Goal: Find specific page/section: Find specific page/section

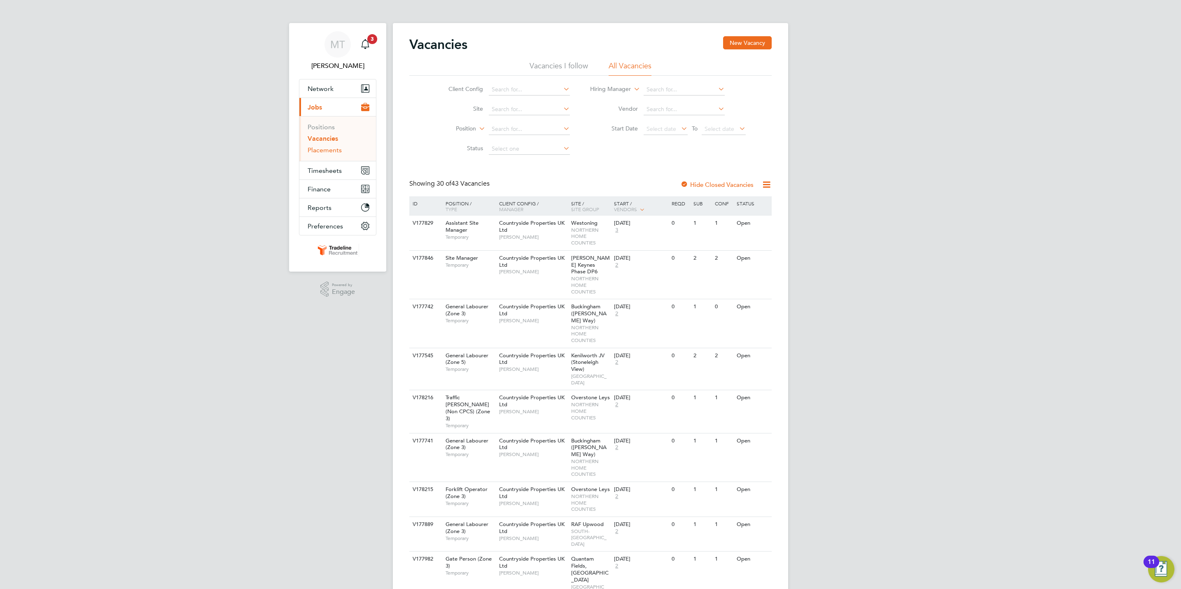
click at [332, 147] on link "Placements" at bounding box center [325, 150] width 34 height 8
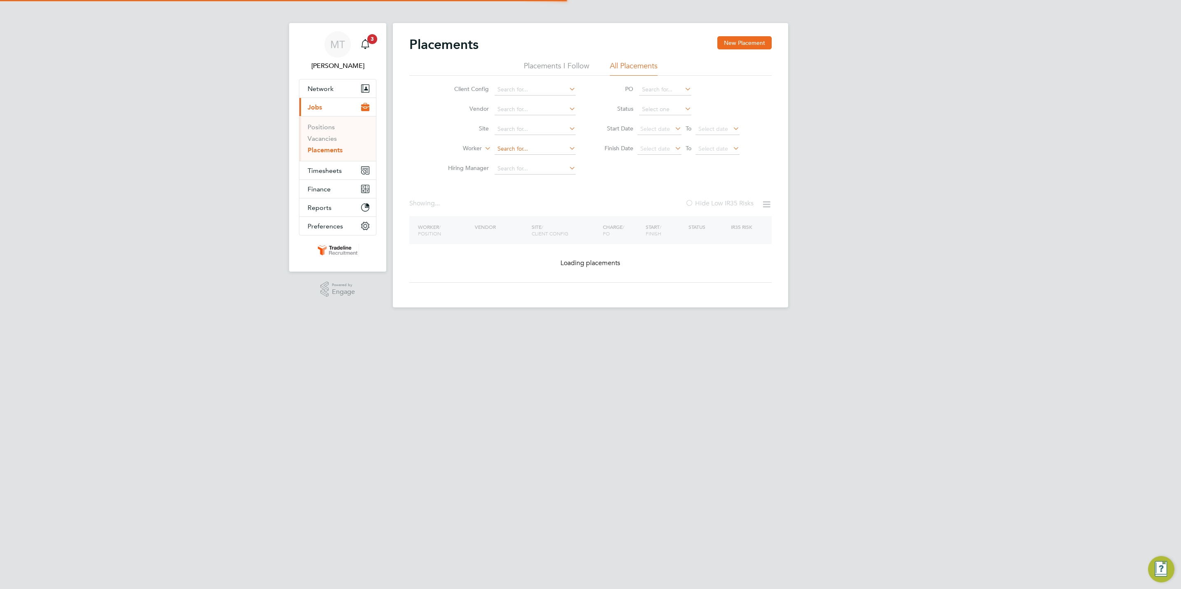
click at [510, 154] on input at bounding box center [535, 149] width 81 height 12
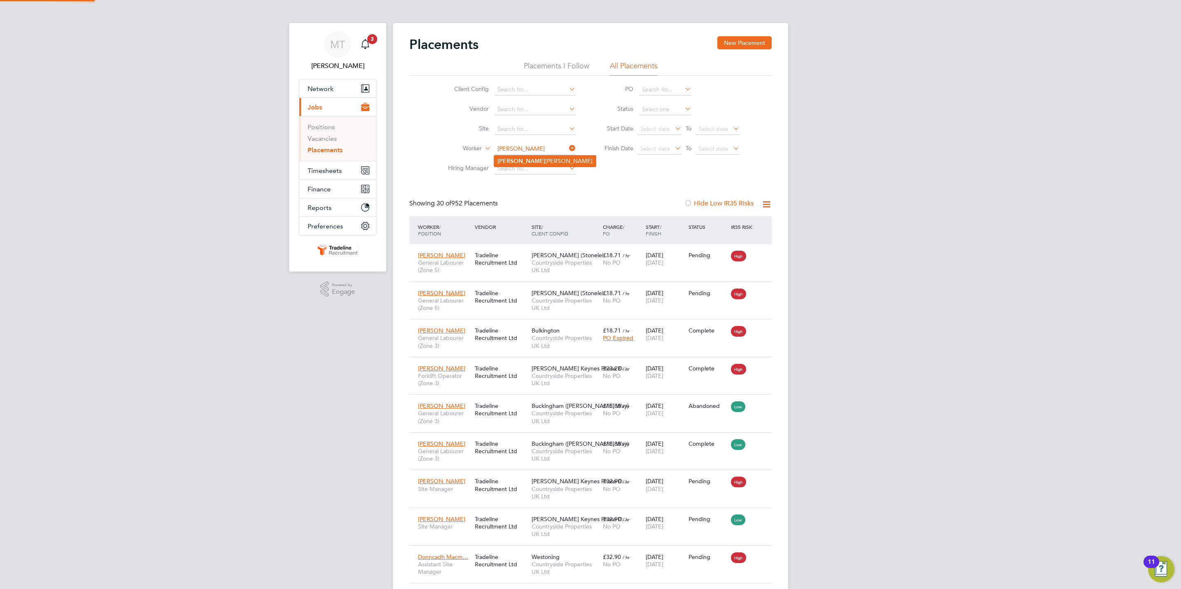
click at [512, 159] on b "[PERSON_NAME]" at bounding box center [521, 161] width 48 height 7
type input "[PERSON_NAME]"
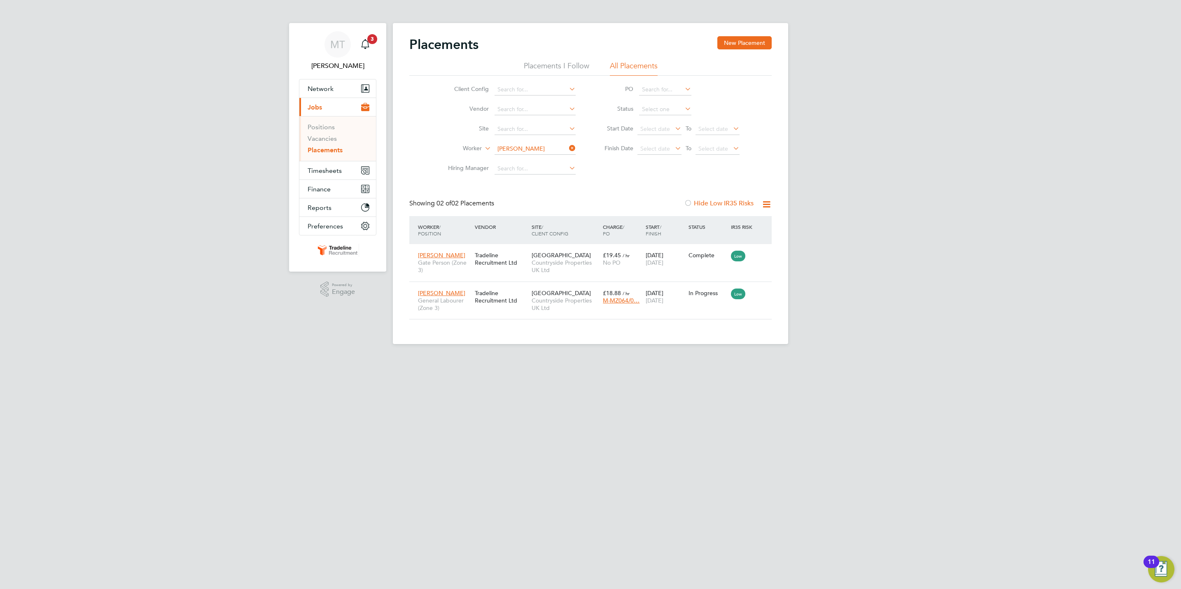
click at [567, 149] on icon at bounding box center [567, 148] width 0 height 12
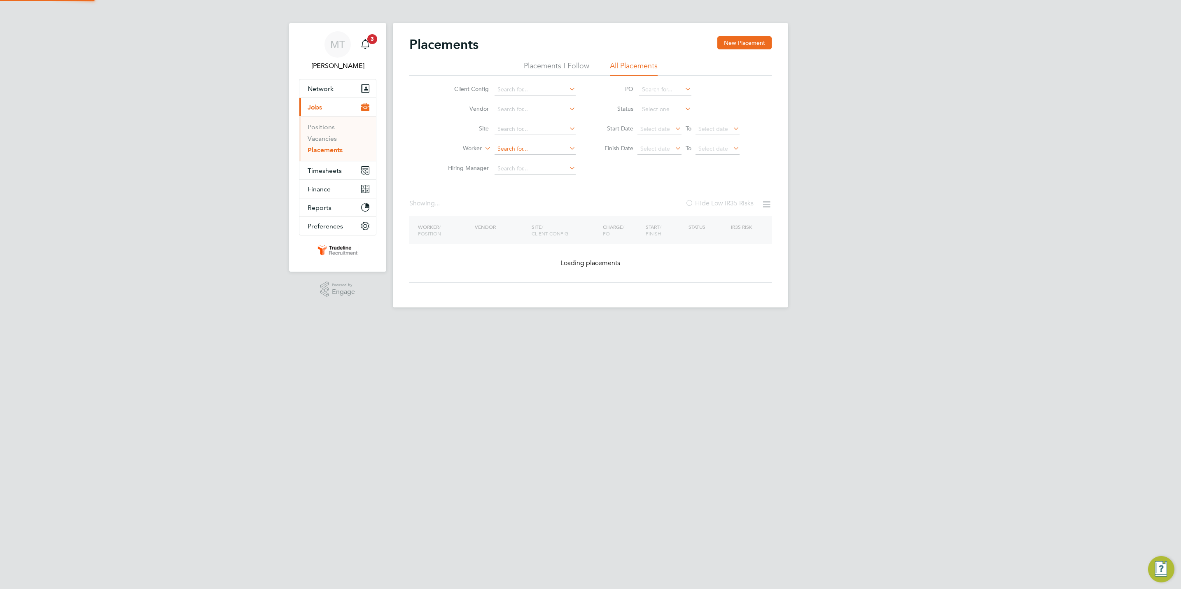
click at [544, 147] on input at bounding box center [535, 149] width 81 height 12
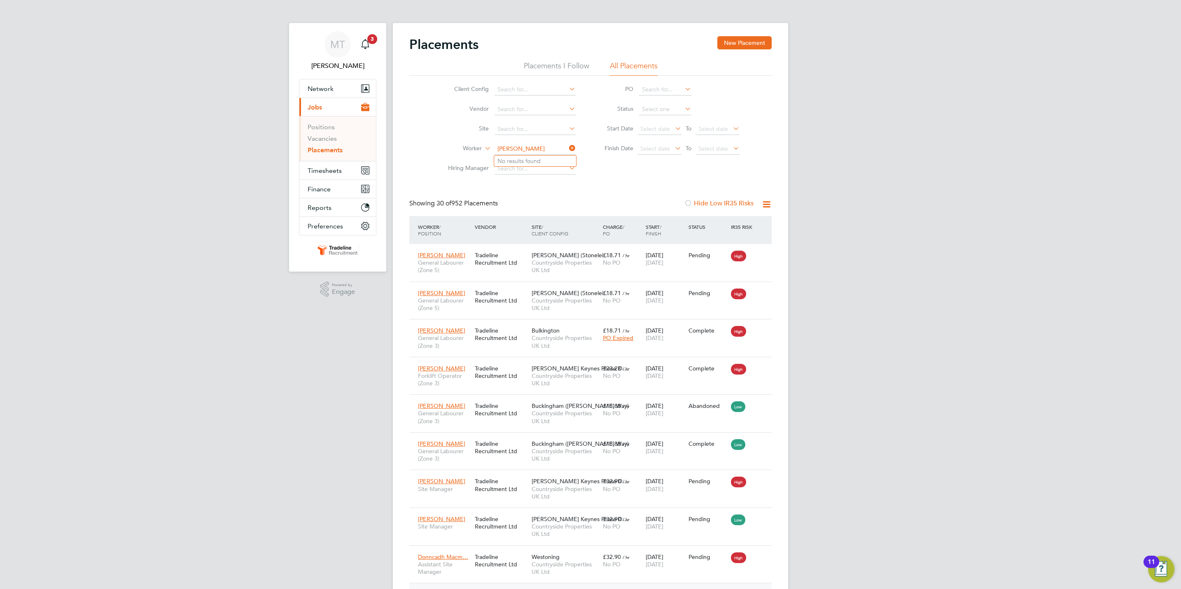
type input "[PERSON_NAME]"
click at [539, 164] on li "Vadim Ke zun" at bounding box center [535, 161] width 82 height 11
type input "[PERSON_NAME]"
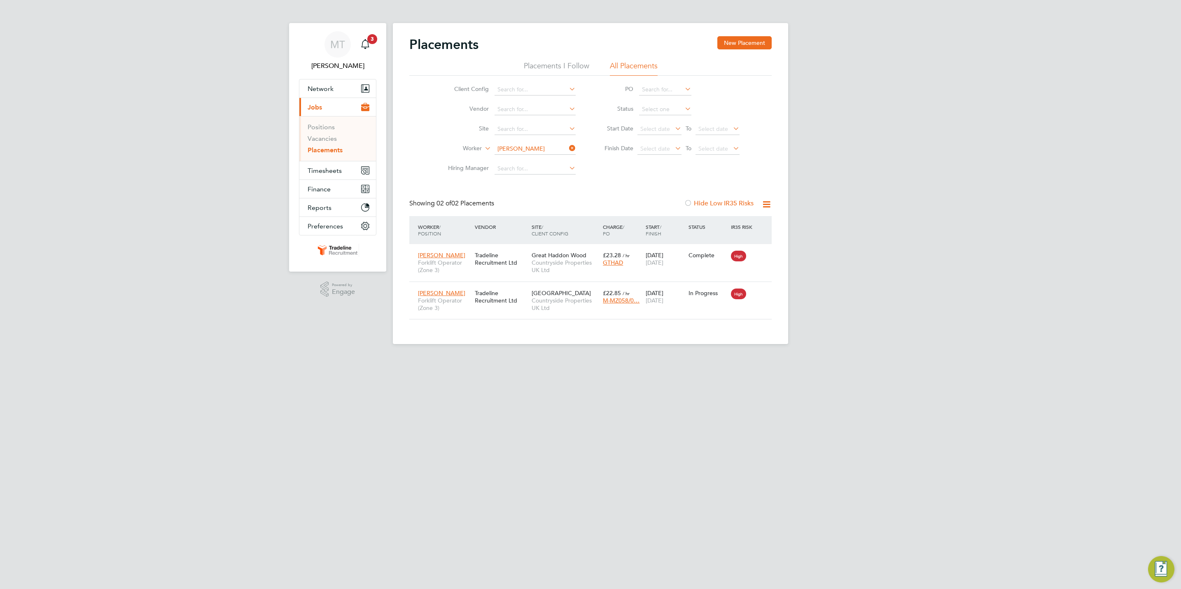
scroll to position [31, 72]
click at [567, 147] on icon at bounding box center [567, 148] width 0 height 12
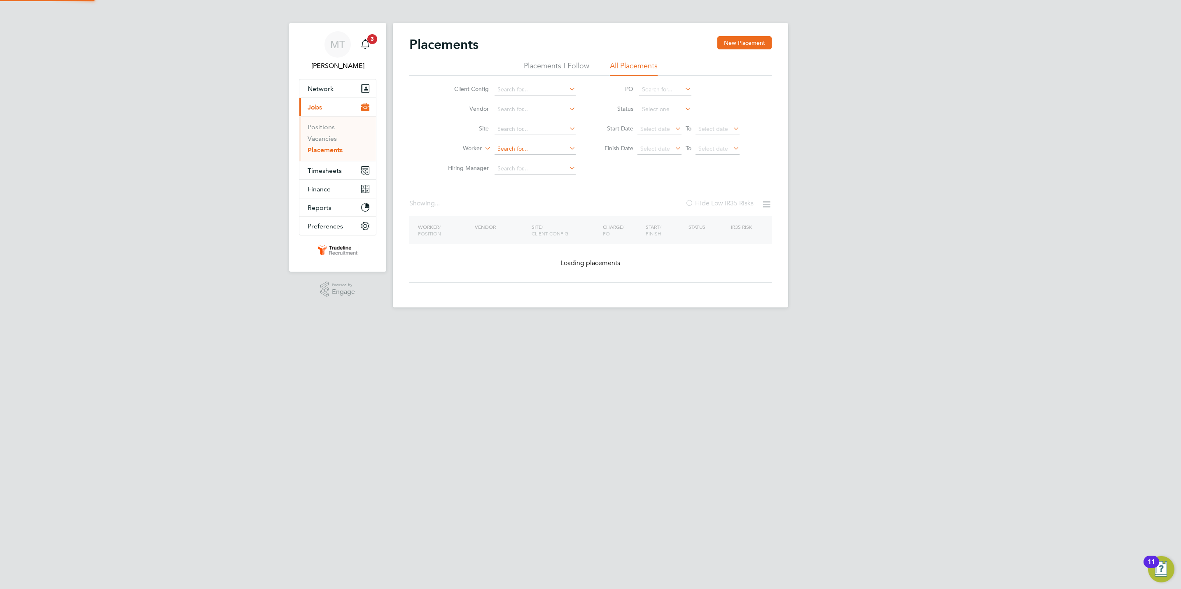
click at [531, 149] on input at bounding box center [535, 149] width 81 height 12
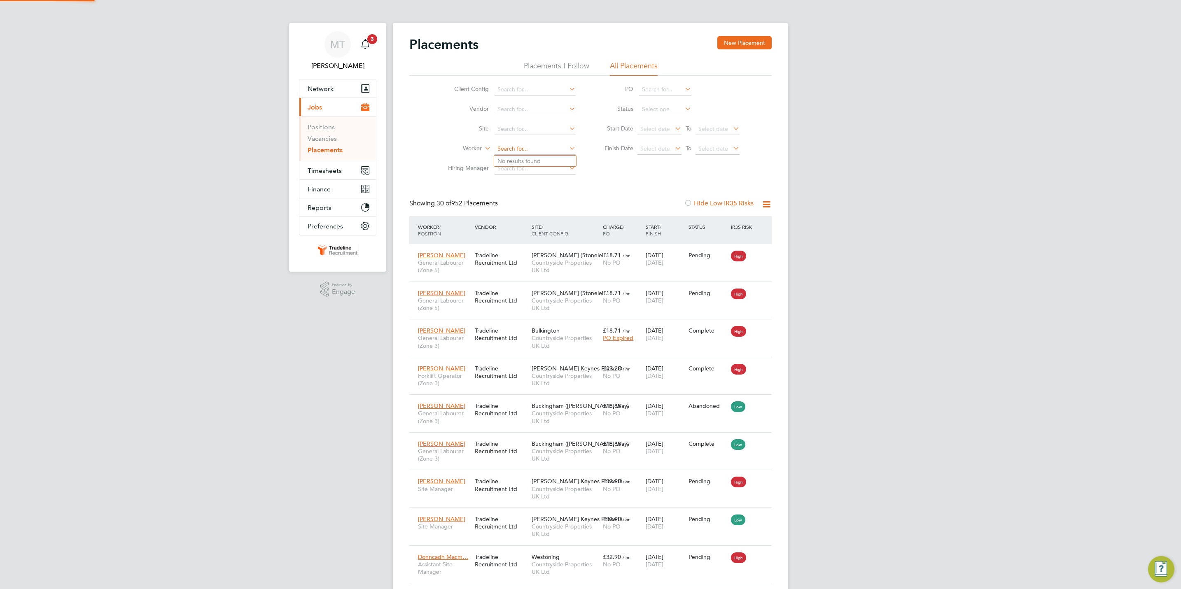
scroll to position [31, 57]
click at [542, 161] on li "[PERSON_NAME]" at bounding box center [545, 161] width 102 height 11
type input "[PERSON_NAME]"
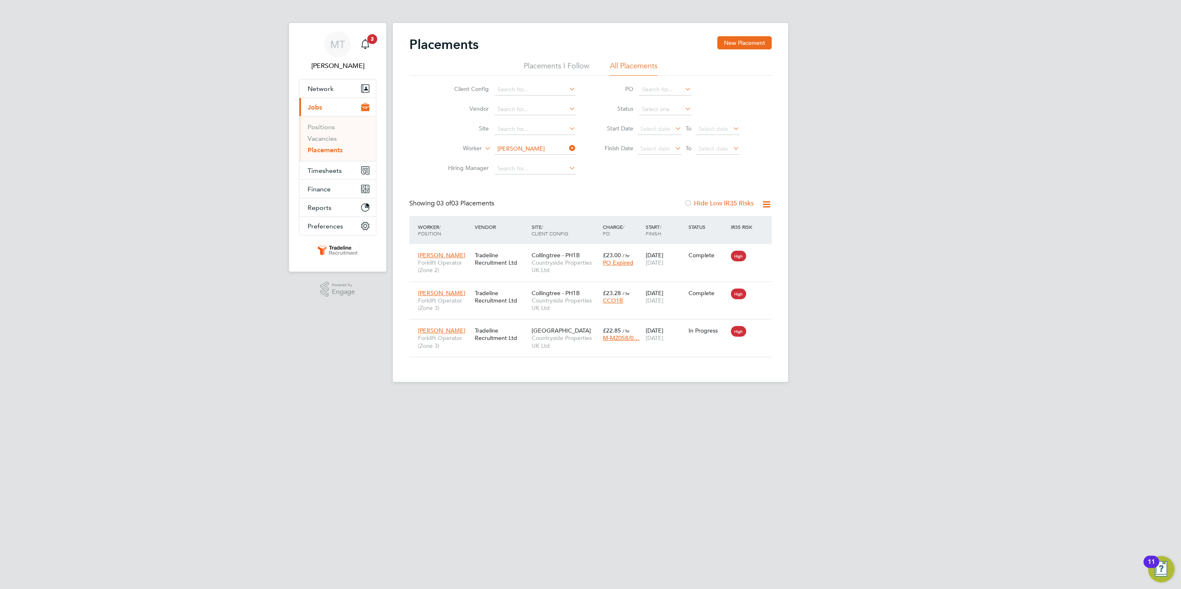
click at [567, 149] on icon at bounding box center [567, 148] width 0 height 12
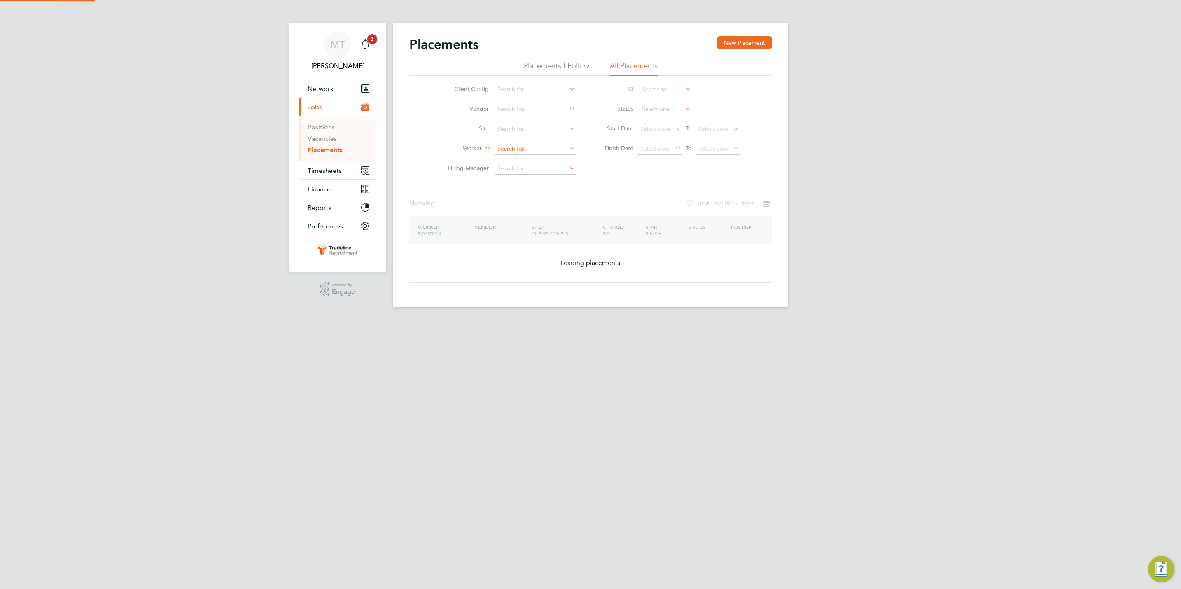
click at [528, 149] on input at bounding box center [535, 149] width 81 height 12
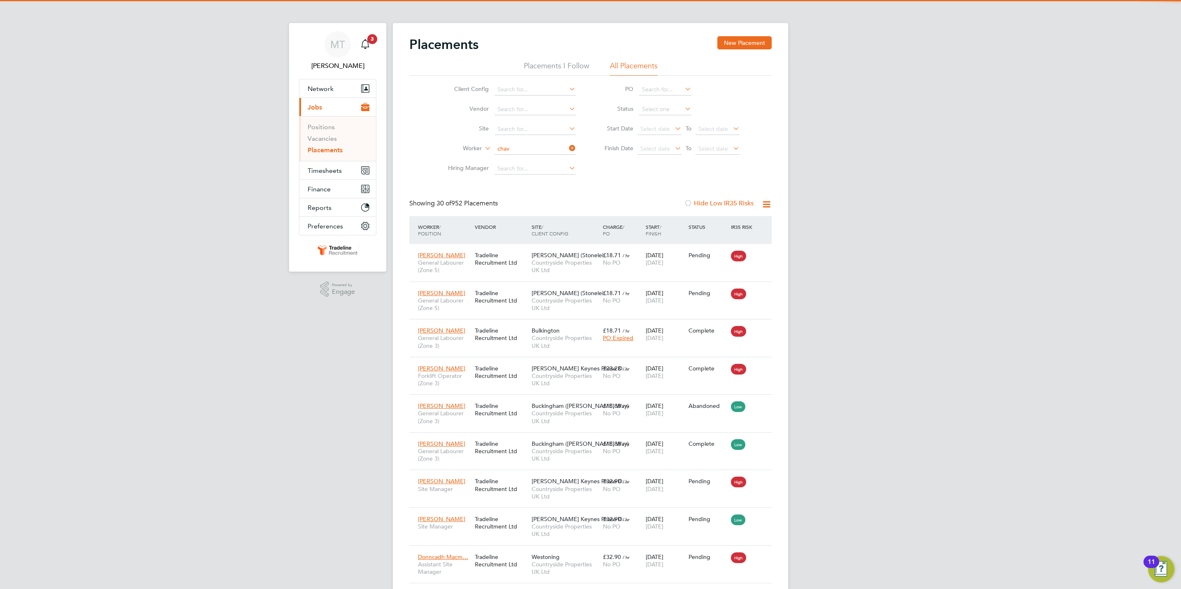
click at [560, 158] on li "Chav [PERSON_NAME]" at bounding box center [537, 161] width 86 height 11
type input "[PERSON_NAME]"
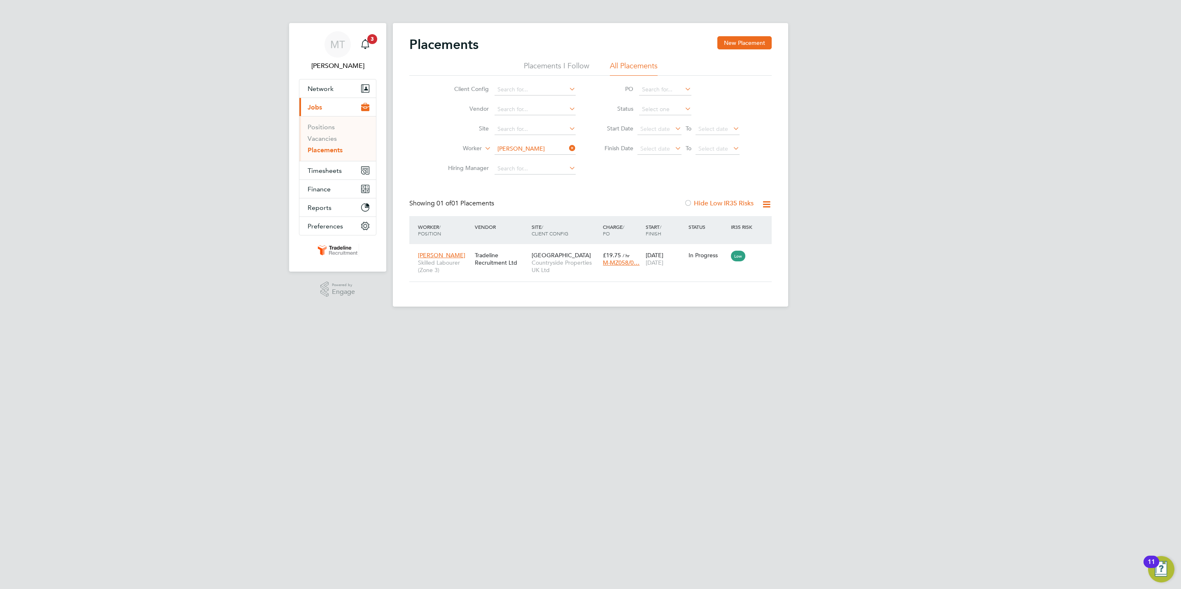
click at [567, 147] on icon at bounding box center [567, 148] width 0 height 12
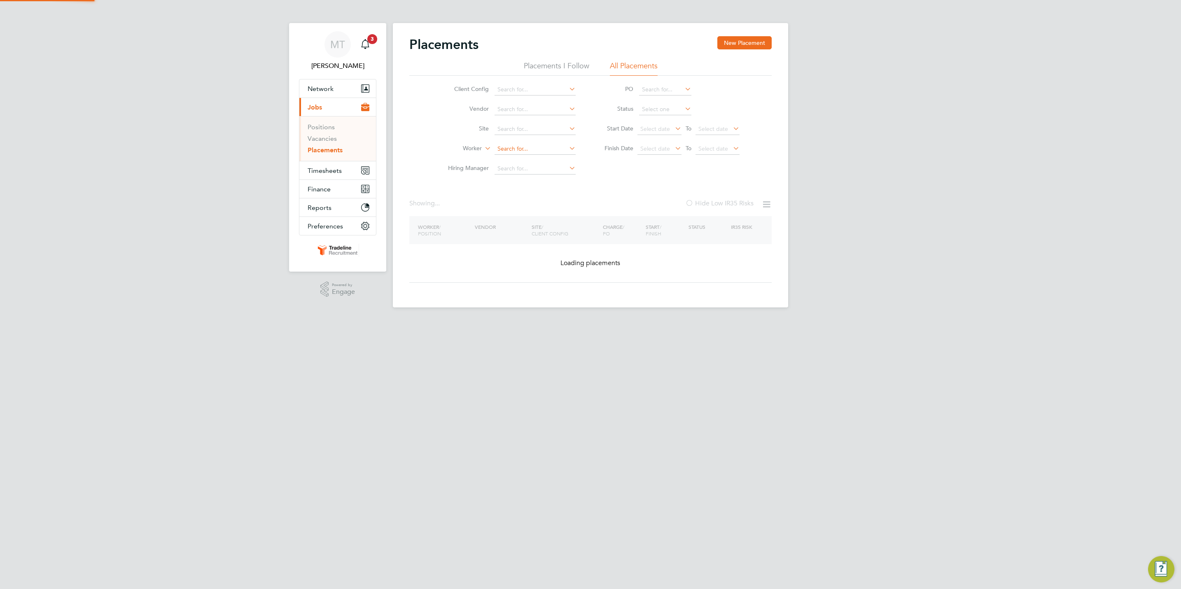
click at [538, 151] on input at bounding box center [535, 149] width 81 height 12
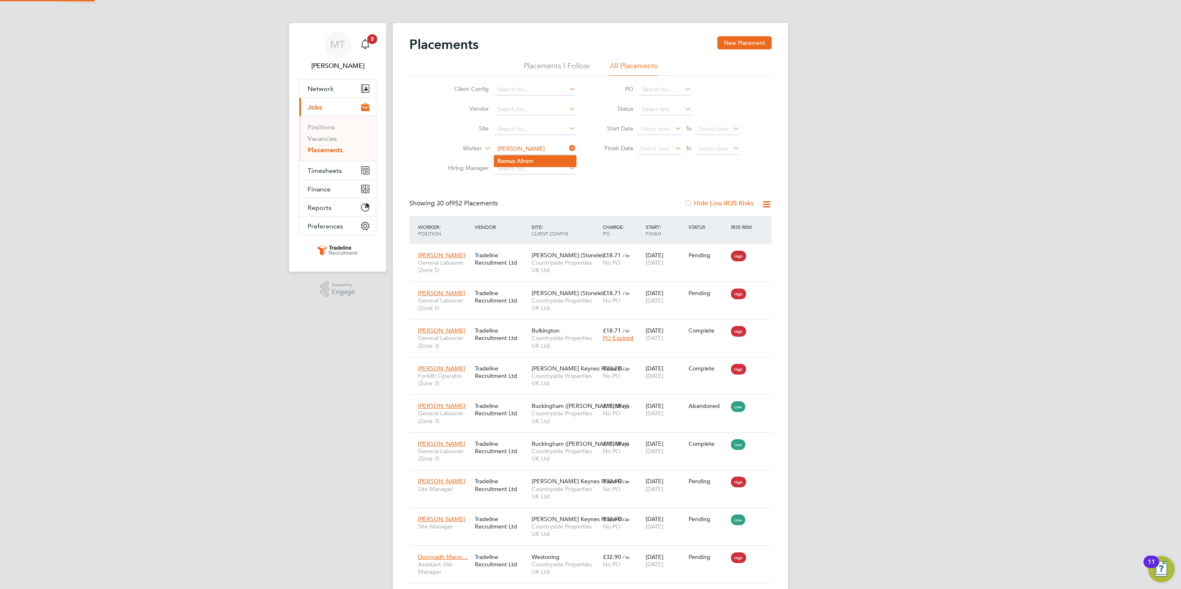
click at [544, 159] on li "[PERSON_NAME] m" at bounding box center [535, 161] width 82 height 11
type input "Remus Afrem"
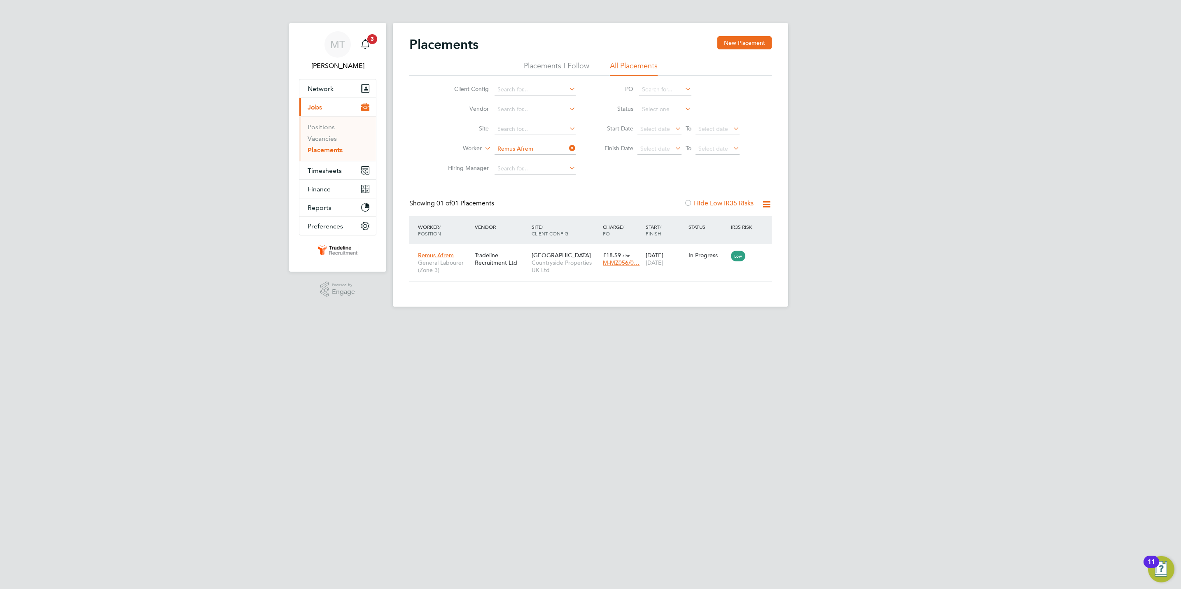
click at [567, 148] on icon at bounding box center [567, 148] width 0 height 12
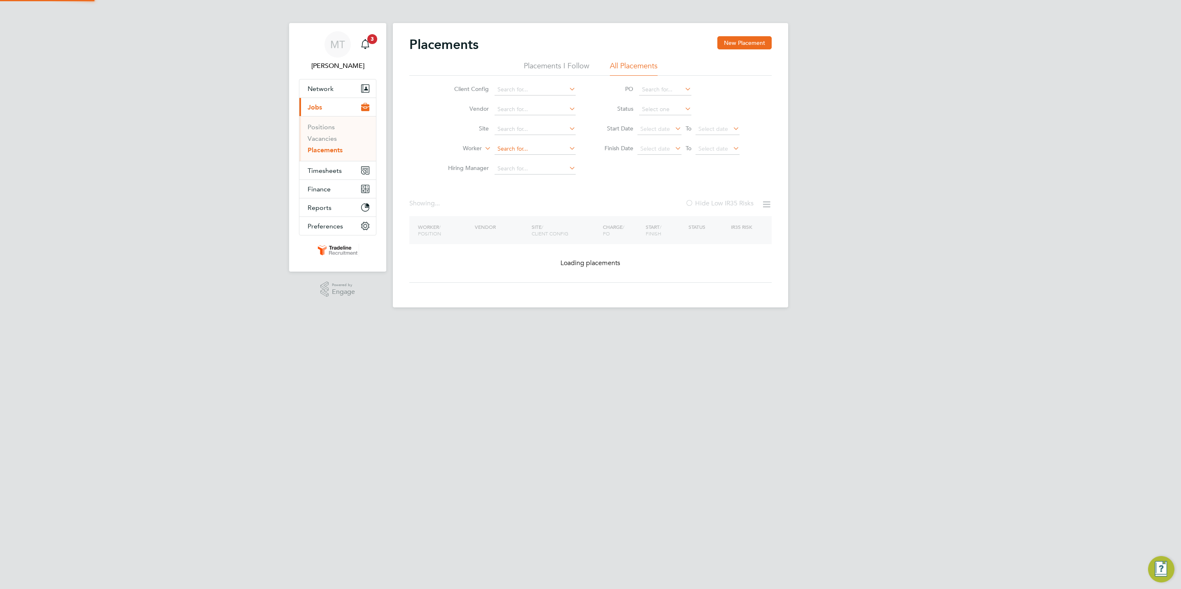
click at [551, 152] on input at bounding box center [535, 149] width 81 height 12
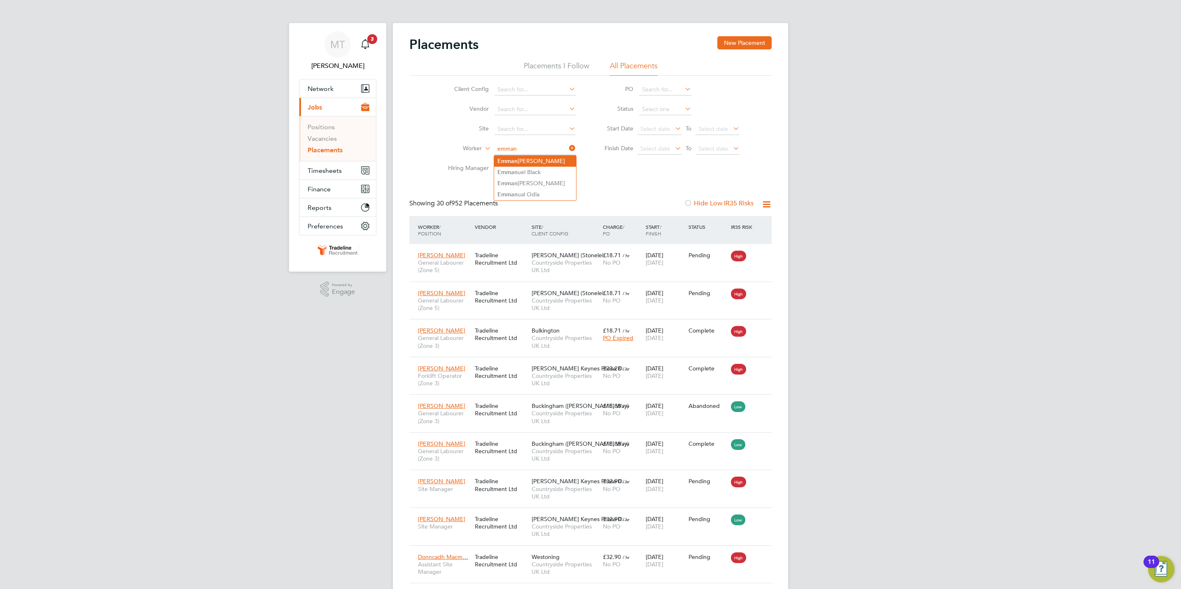
click at [550, 159] on li "Emman [PERSON_NAME]" at bounding box center [535, 161] width 82 height 11
type input "[PERSON_NAME]"
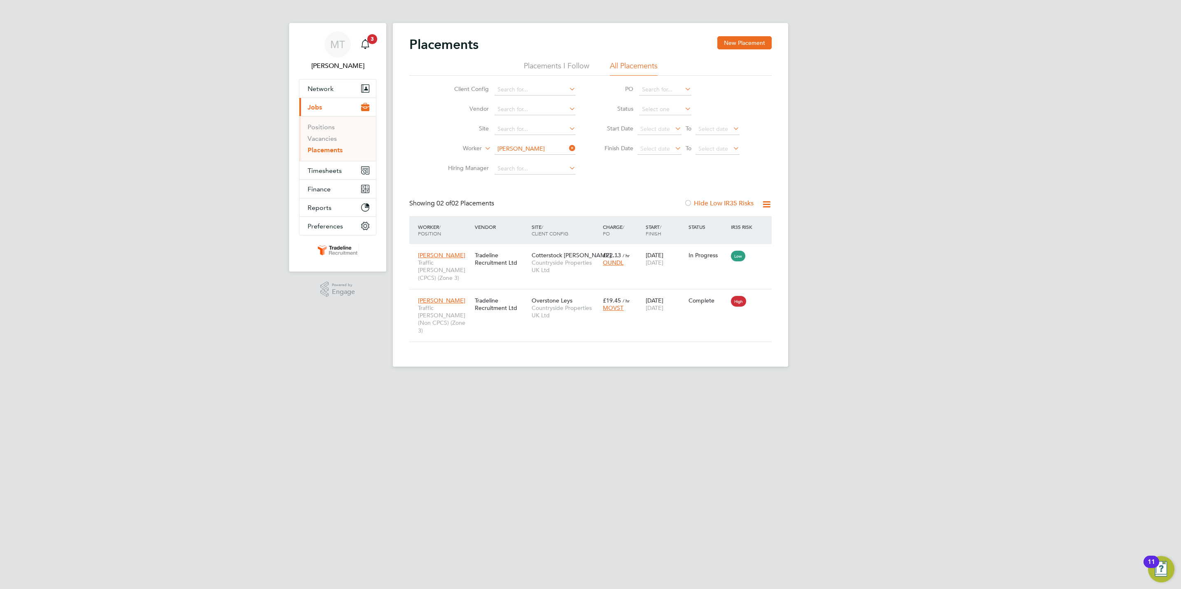
click at [567, 146] on icon at bounding box center [567, 148] width 0 height 12
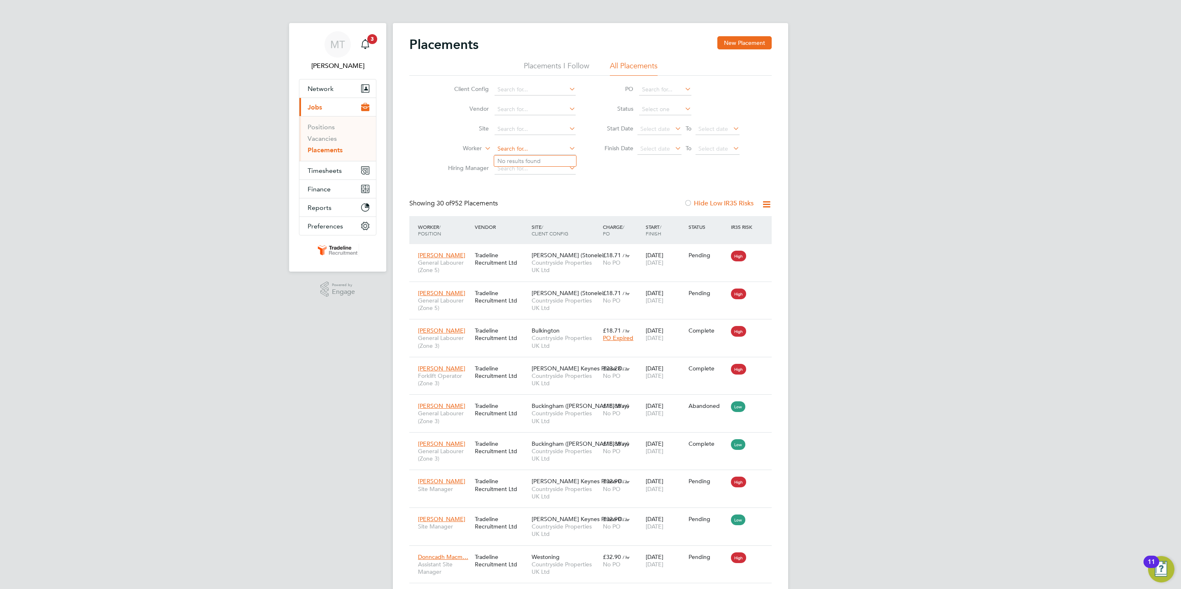
click at [545, 150] on input at bounding box center [535, 149] width 81 height 12
click at [562, 178] on li "[PERSON_NAME] [PERSON_NAME]" at bounding box center [545, 183] width 102 height 11
type input "[PERSON_NAME] [PERSON_NAME]"
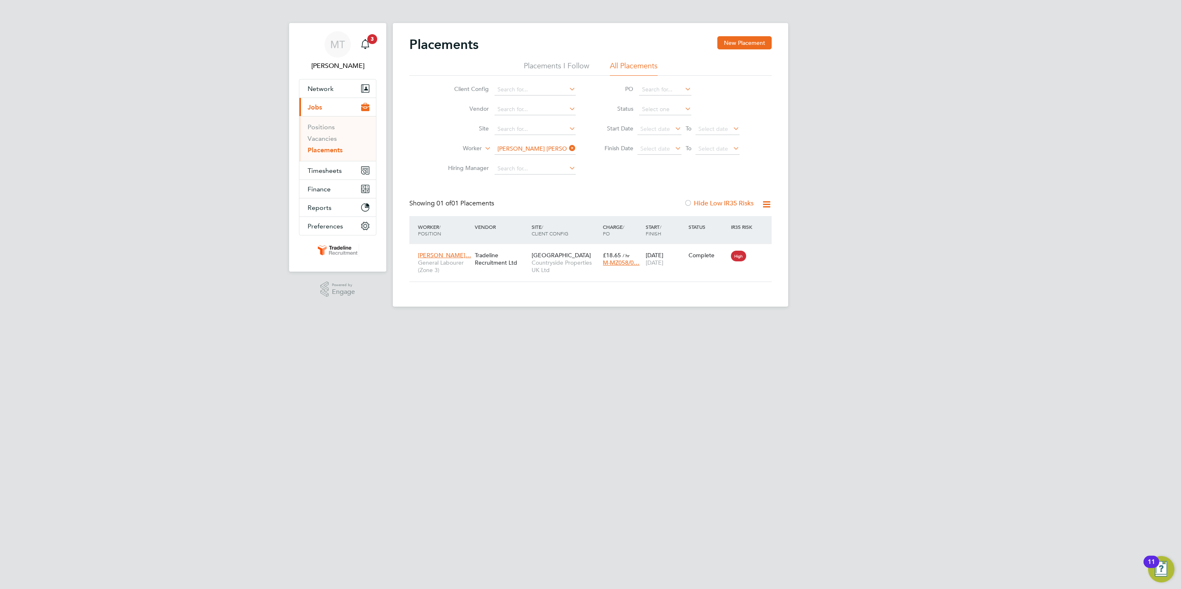
click at [567, 151] on icon at bounding box center [567, 148] width 0 height 12
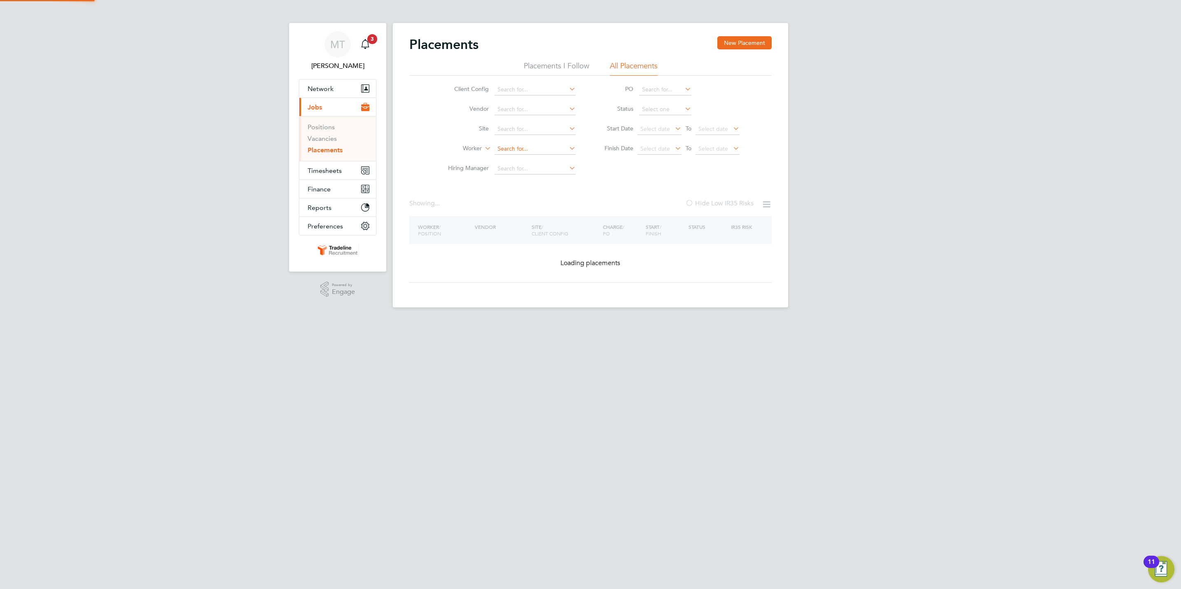
click at [533, 151] on input at bounding box center [535, 149] width 81 height 12
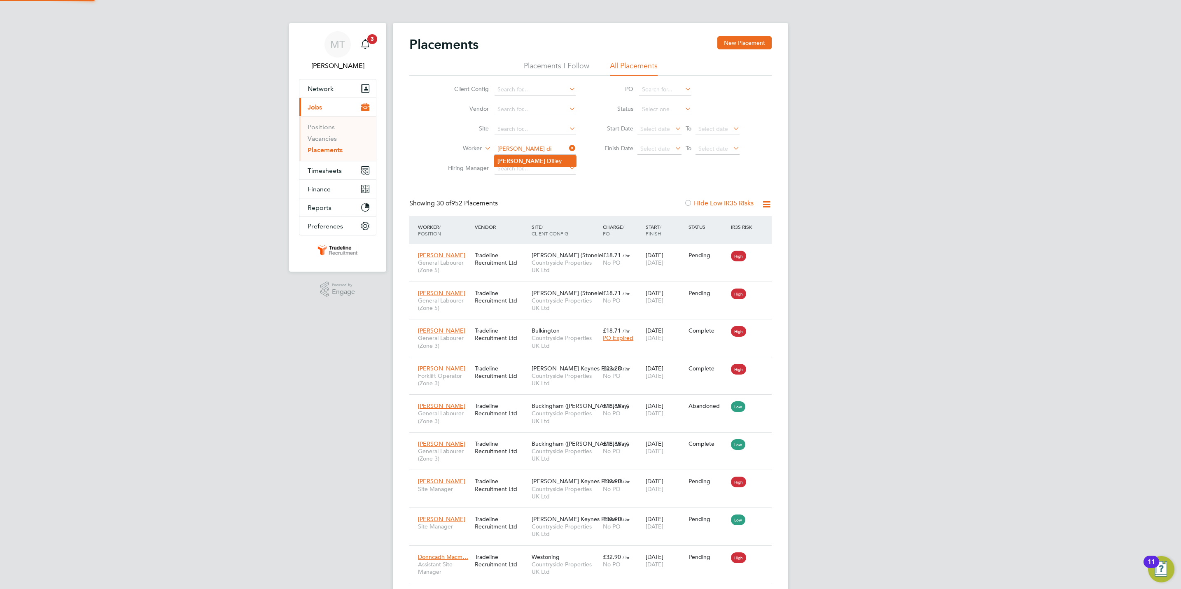
click at [540, 157] on li "[PERSON_NAME] lley" at bounding box center [535, 161] width 82 height 11
type input "[PERSON_NAME]"
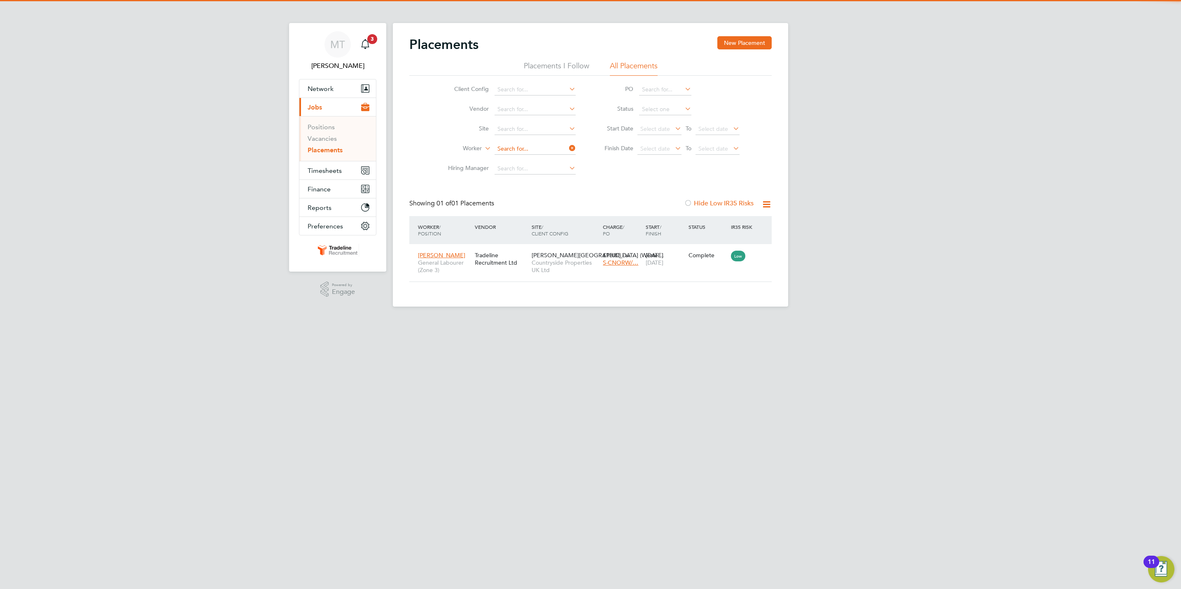
click at [524, 148] on input at bounding box center [535, 149] width 81 height 12
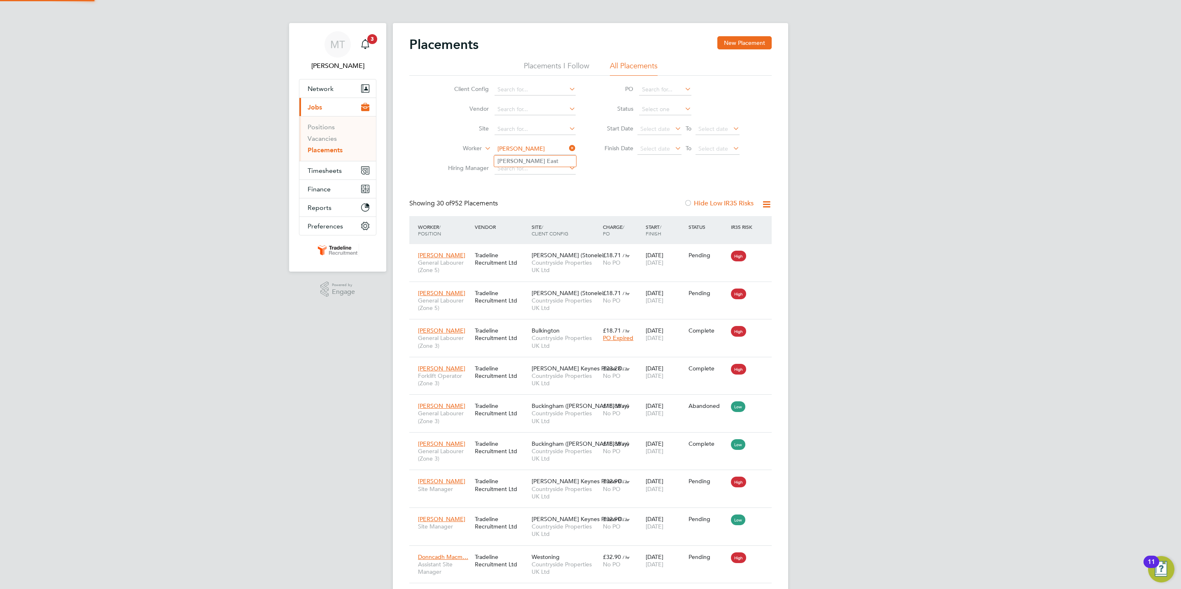
click at [548, 162] on li "[PERSON_NAME] Eas t" at bounding box center [535, 161] width 82 height 11
type input "[PERSON_NAME] East"
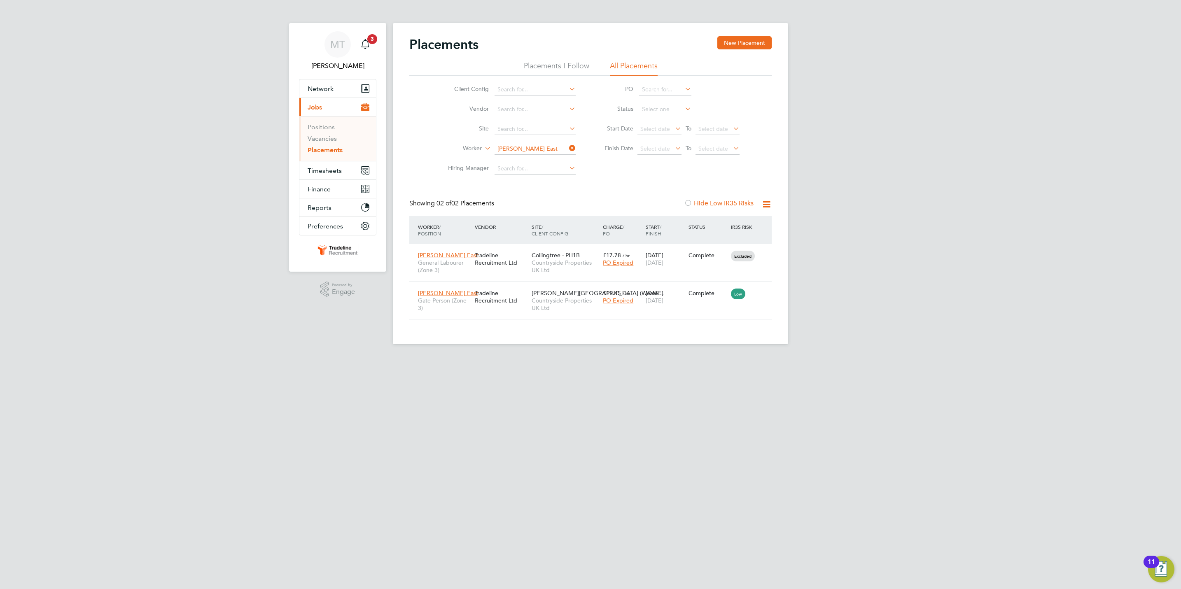
click at [567, 150] on icon at bounding box center [567, 148] width 0 height 12
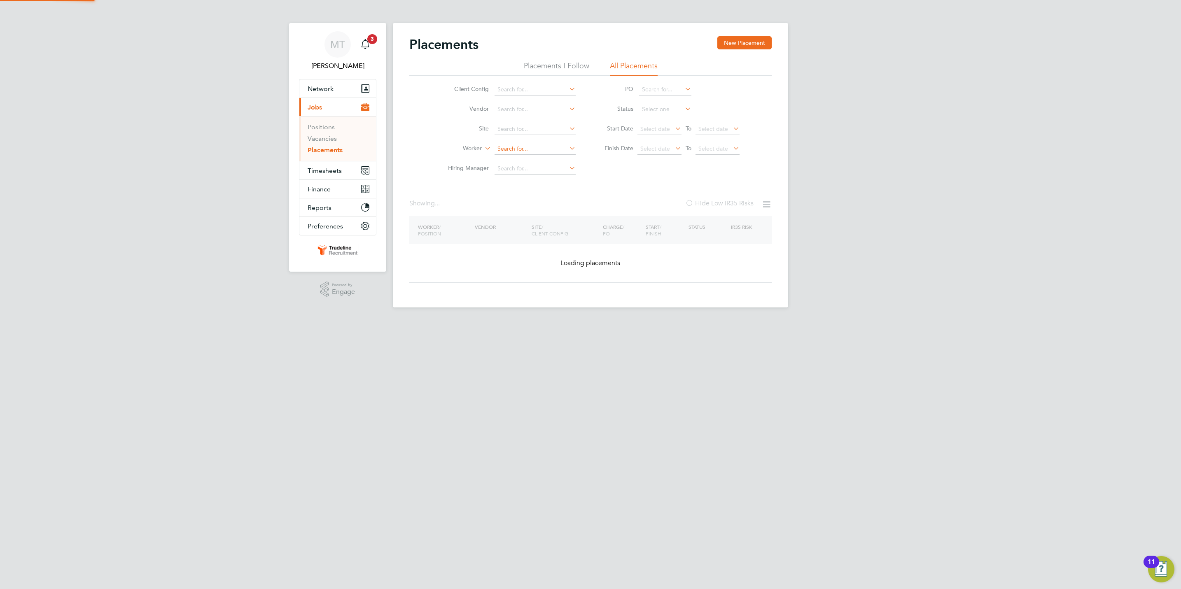
click at [563, 148] on input at bounding box center [535, 149] width 81 height 12
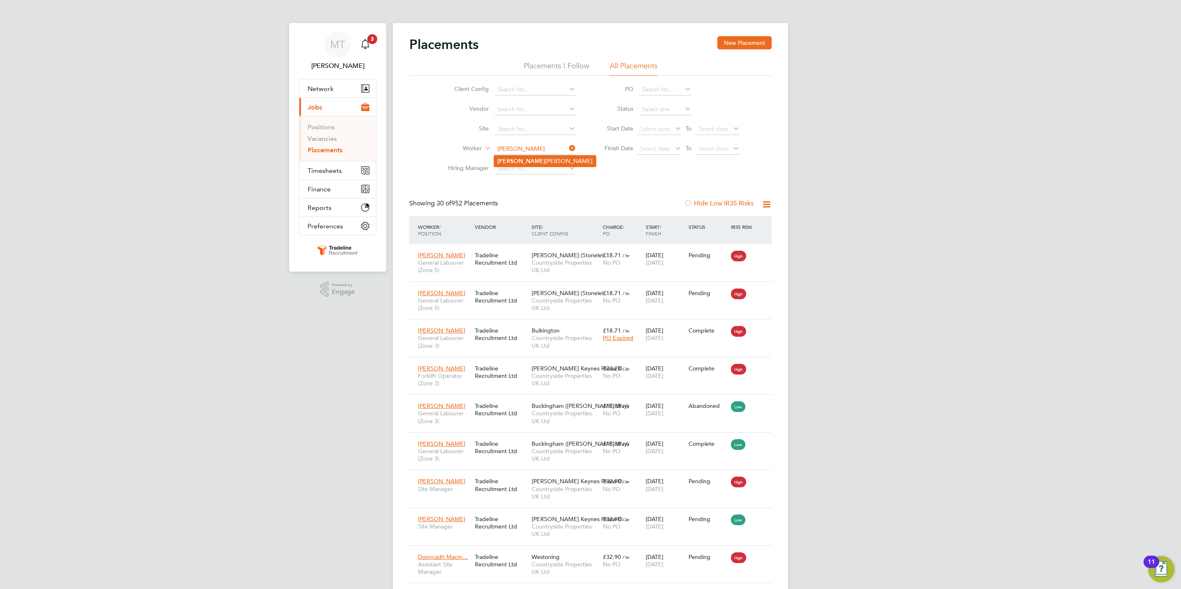
click at [551, 161] on li "[PERSON_NAME]" at bounding box center [545, 161] width 102 height 11
type input "[PERSON_NAME]"
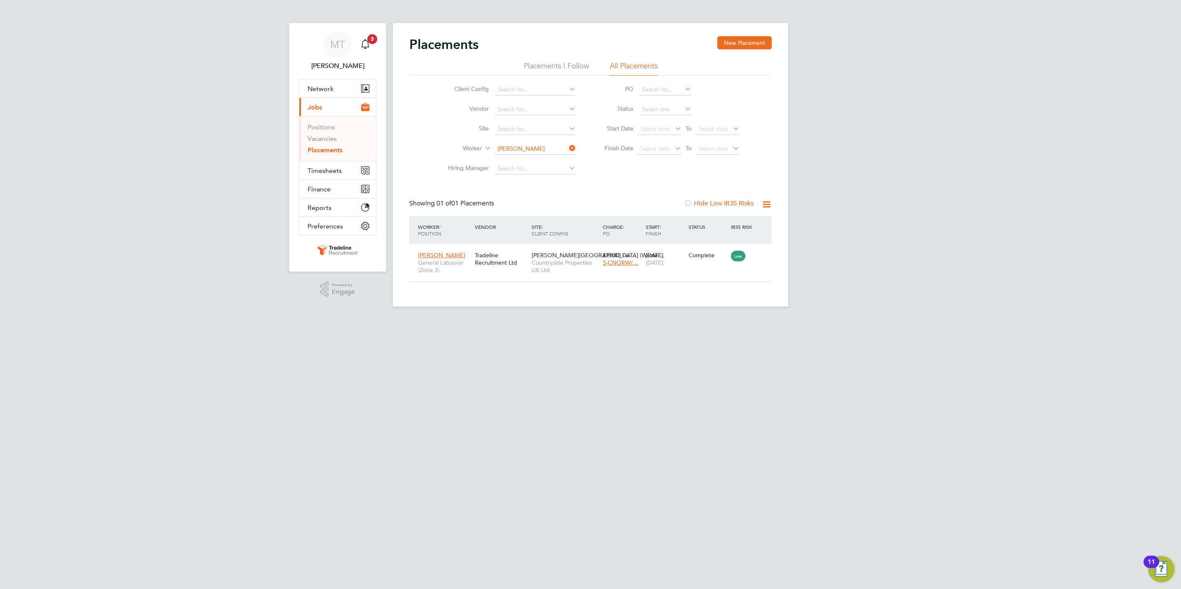
click at [567, 148] on icon at bounding box center [567, 148] width 0 height 12
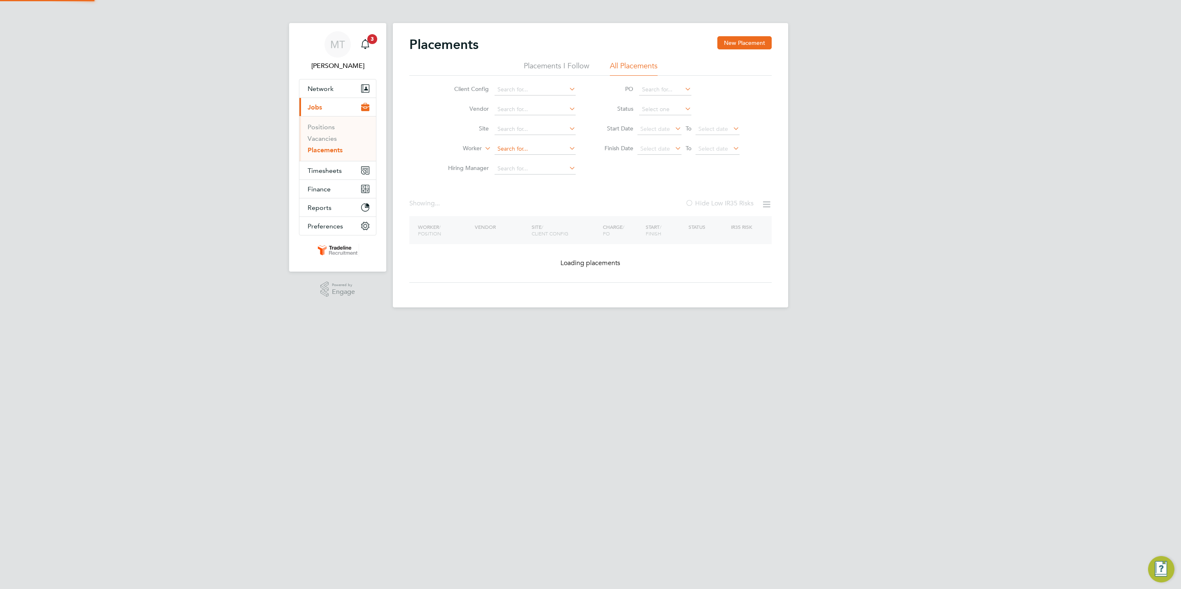
click at [521, 149] on input at bounding box center [535, 149] width 81 height 12
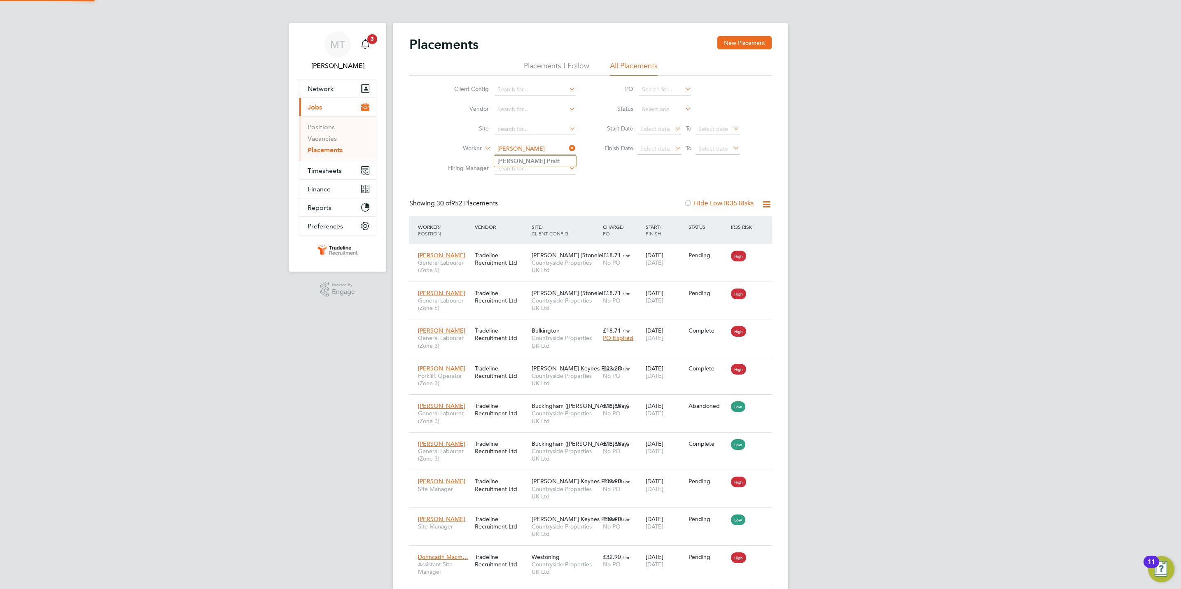
click at [546, 164] on li "[PERSON_NAME] t" at bounding box center [535, 161] width 82 height 11
type input "[PERSON_NAME]"
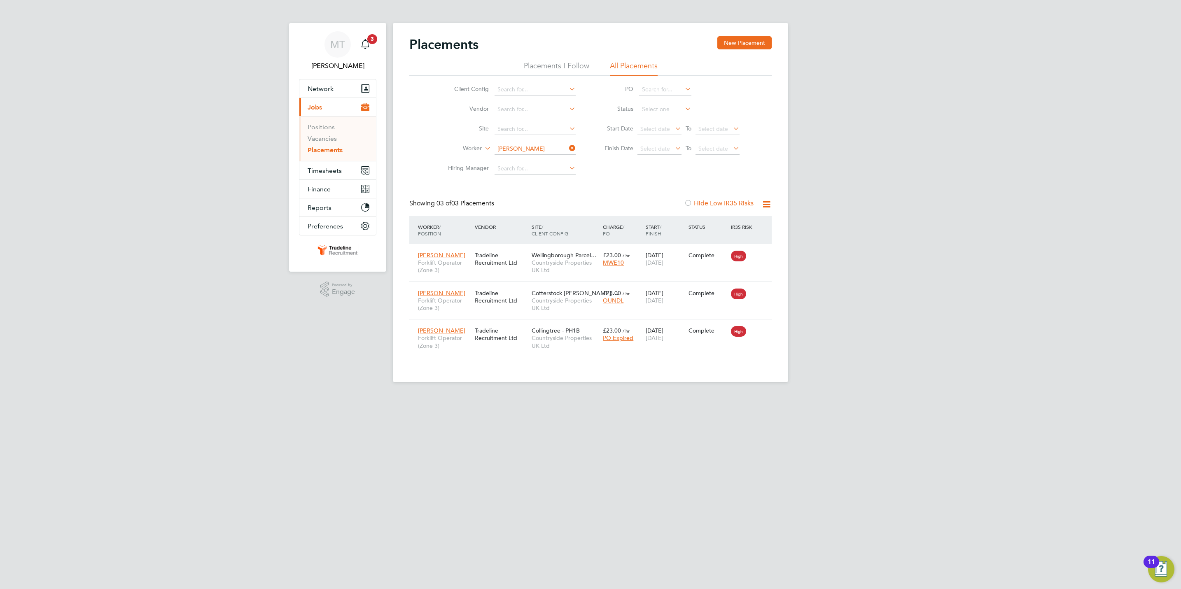
click at [567, 147] on icon at bounding box center [567, 148] width 0 height 12
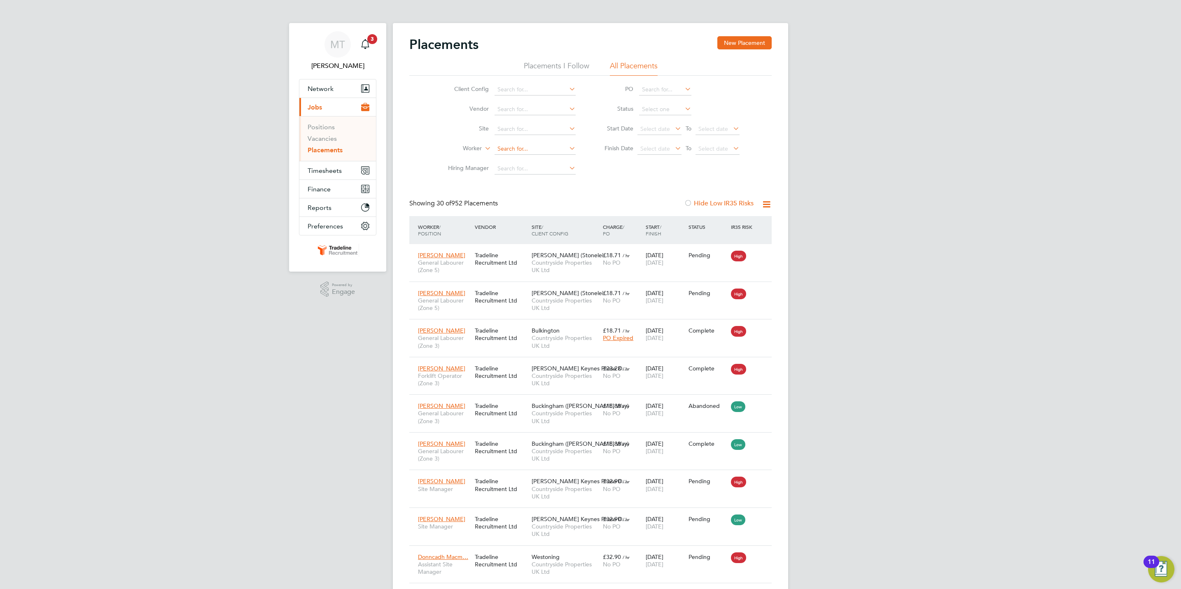
click at [540, 145] on input at bounding box center [535, 149] width 81 height 12
click at [547, 163] on b "[PERSON_NAME]" at bounding box center [571, 161] width 48 height 7
type input "[PERSON_NAME]"
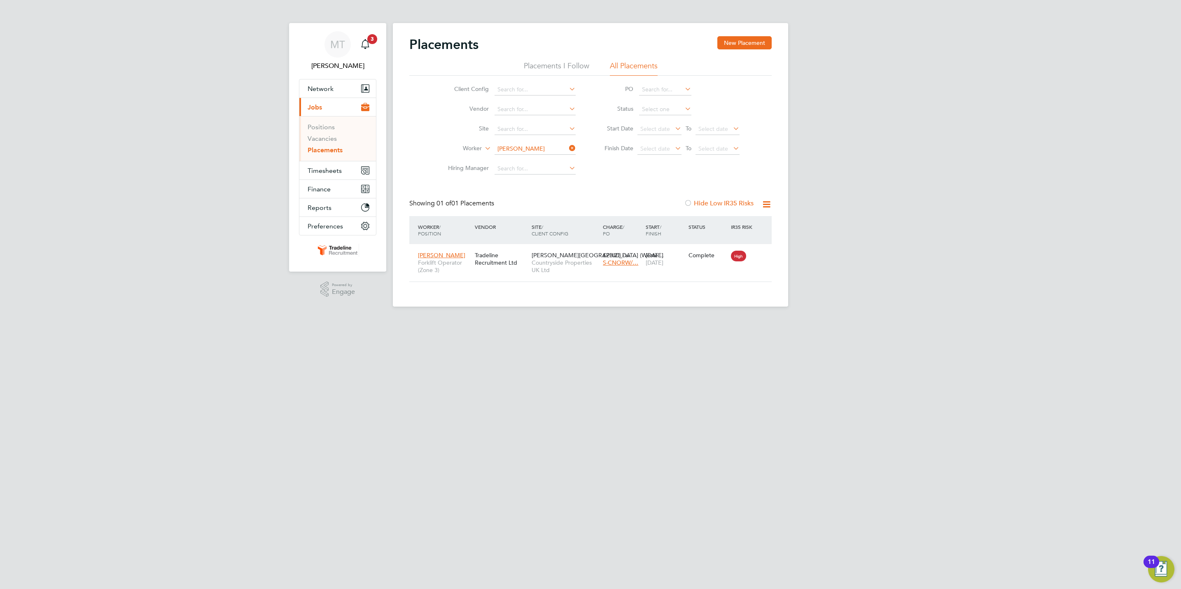
drag, startPoint x: 576, startPoint y: 149, endPoint x: 564, endPoint y: 148, distance: 12.0
click at [567, 149] on icon at bounding box center [567, 148] width 0 height 12
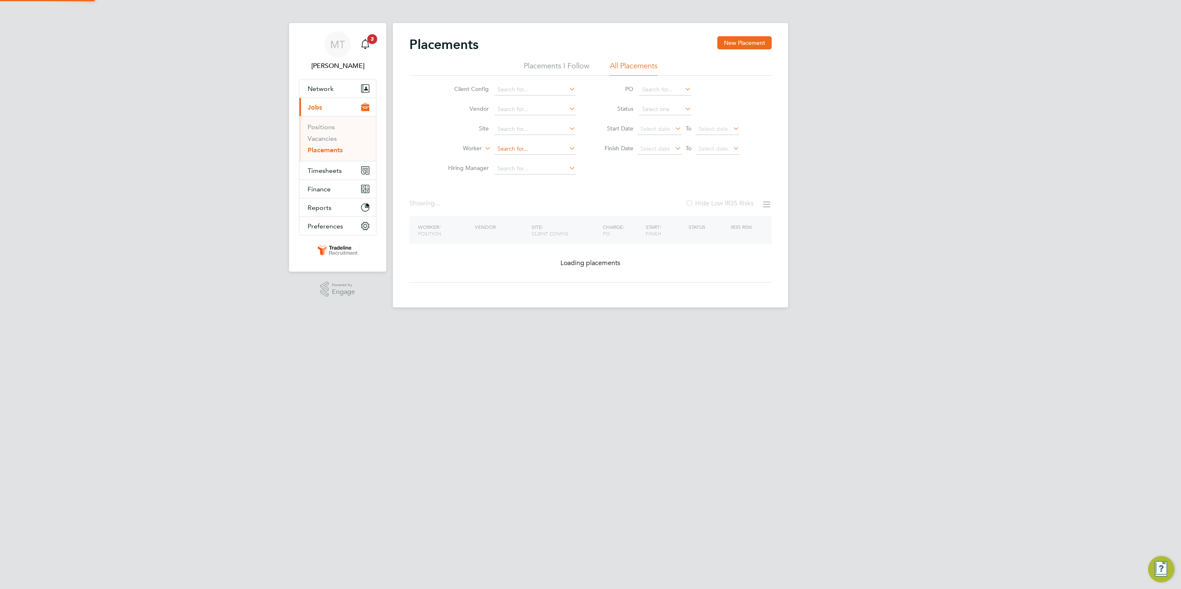
click at [538, 150] on input at bounding box center [535, 149] width 81 height 12
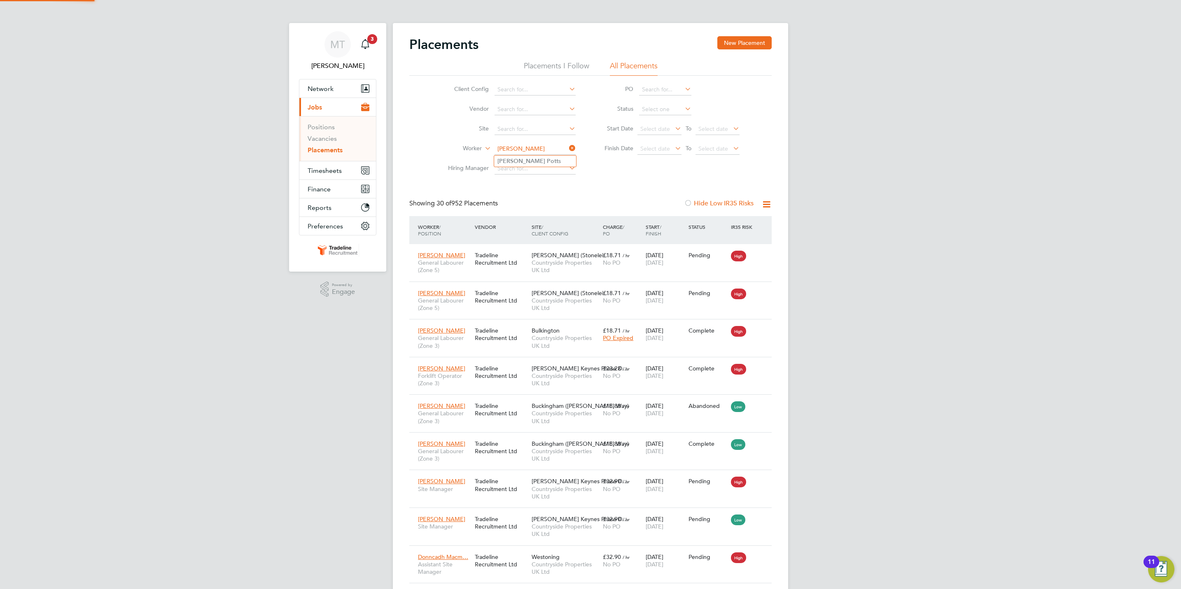
click at [544, 163] on li "[PERSON_NAME] s" at bounding box center [535, 161] width 82 height 11
type input "[PERSON_NAME]"
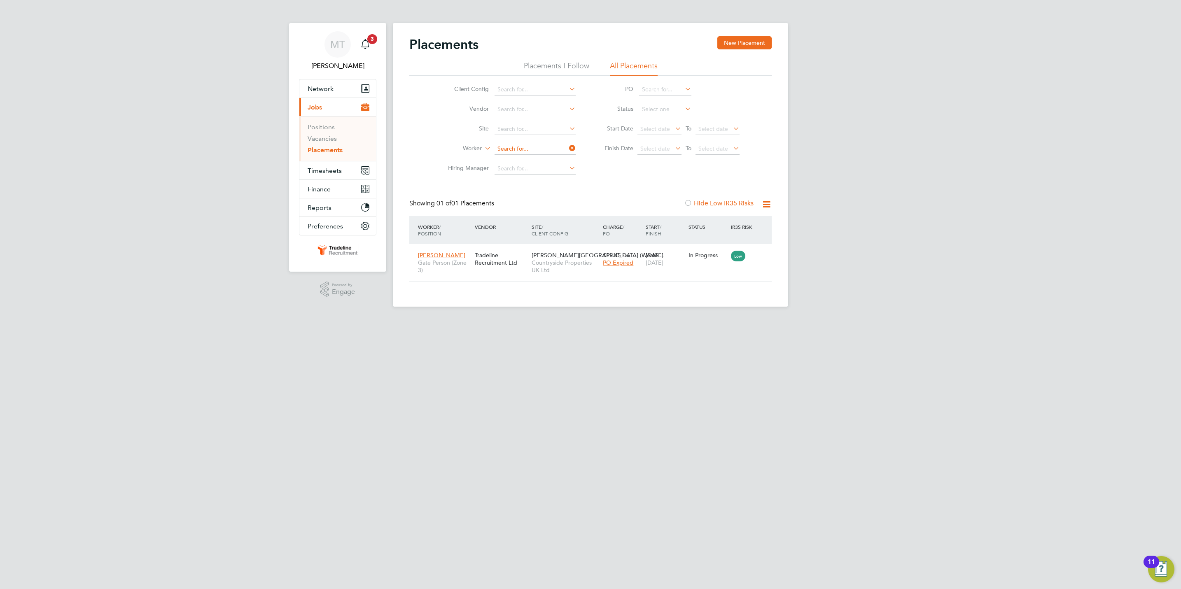
click at [548, 150] on input at bounding box center [535, 149] width 81 height 12
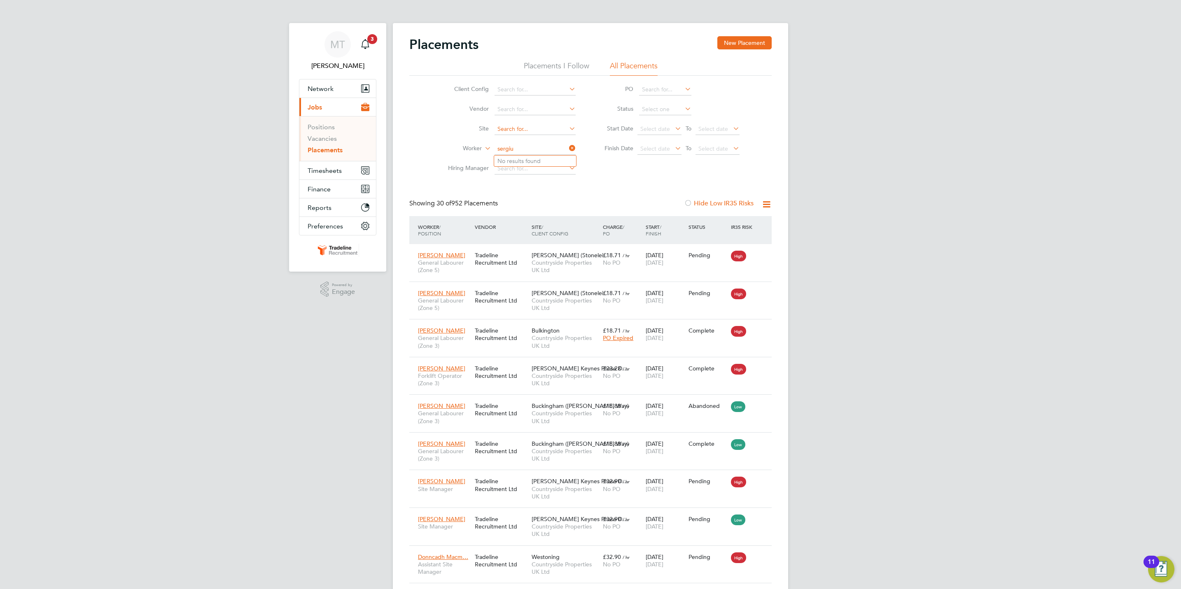
type input "sergiu"
click at [510, 128] on input at bounding box center [535, 130] width 81 height 12
click at [541, 140] on li "[GEOGRAPHIC_DATA]" at bounding box center [535, 140] width 82 height 11
type input "[GEOGRAPHIC_DATA]"
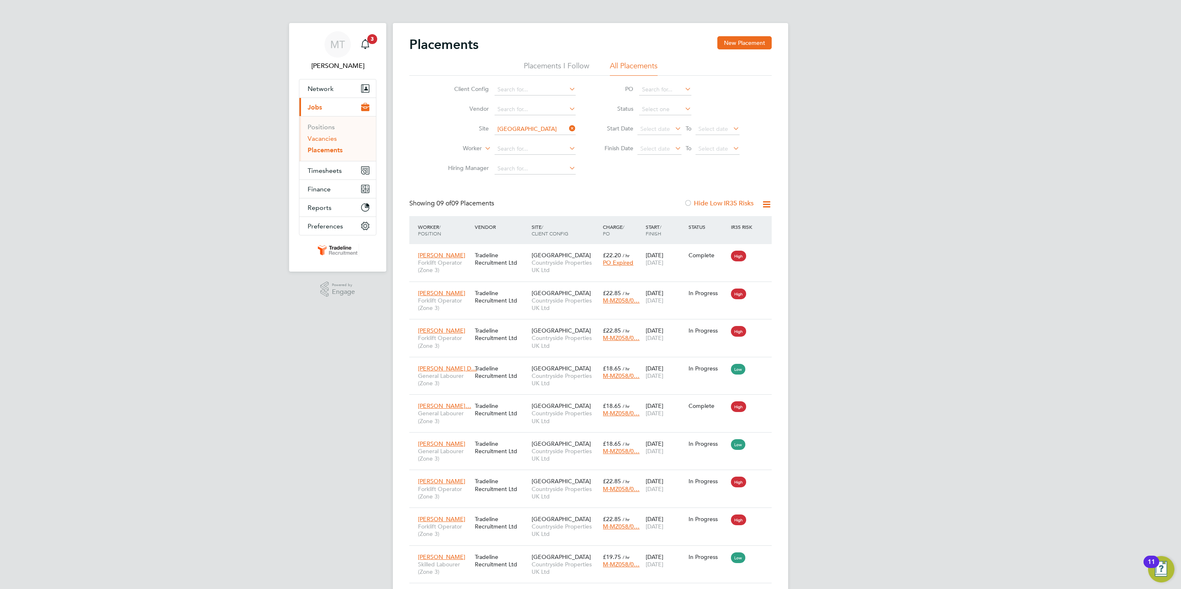
click at [320, 136] on link "Vacancies" at bounding box center [322, 139] width 29 height 8
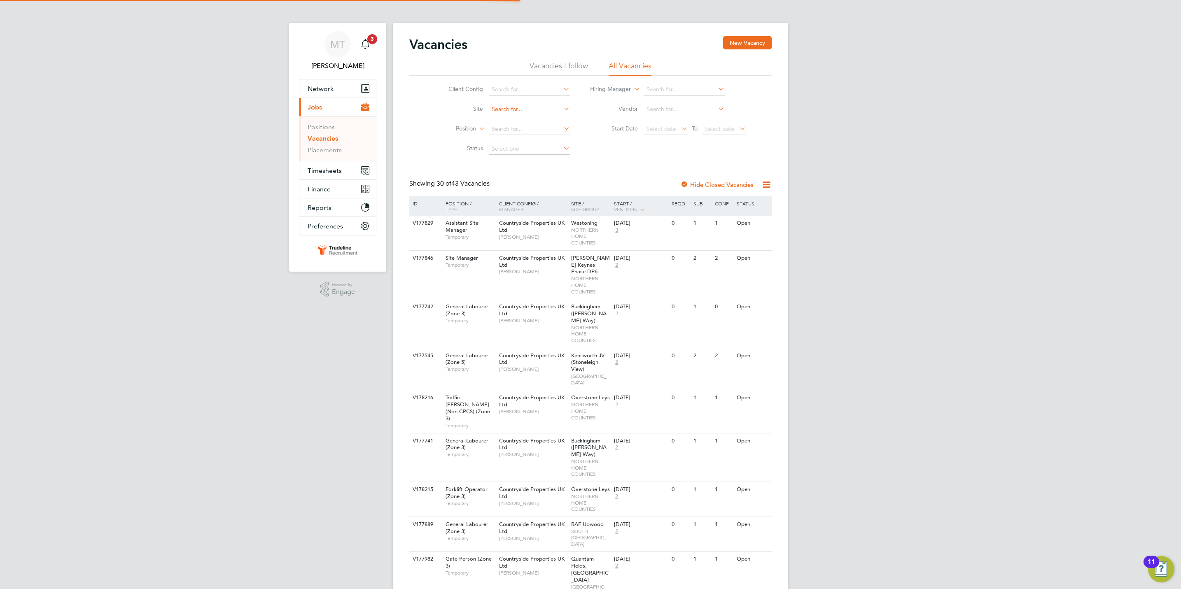
click at [520, 114] on input at bounding box center [529, 110] width 81 height 12
click at [530, 121] on li "[GEOGRAPHIC_DATA]" at bounding box center [529, 121] width 82 height 11
type input "[GEOGRAPHIC_DATA]"
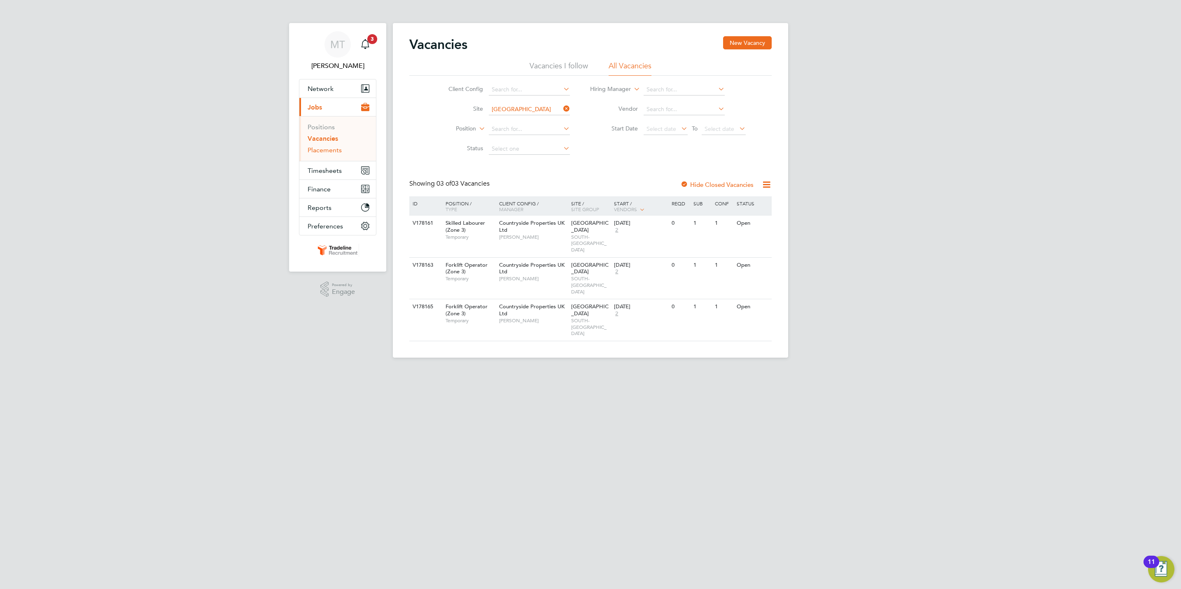
click at [312, 154] on link "Placements" at bounding box center [325, 150] width 34 height 8
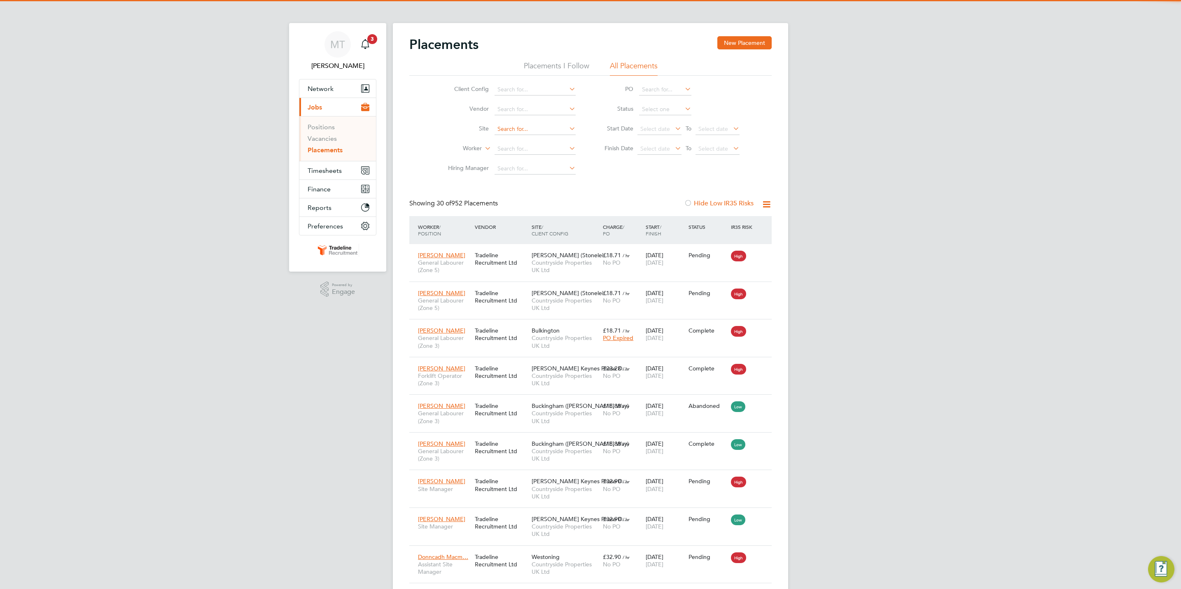
click at [517, 126] on input at bounding box center [535, 130] width 81 height 12
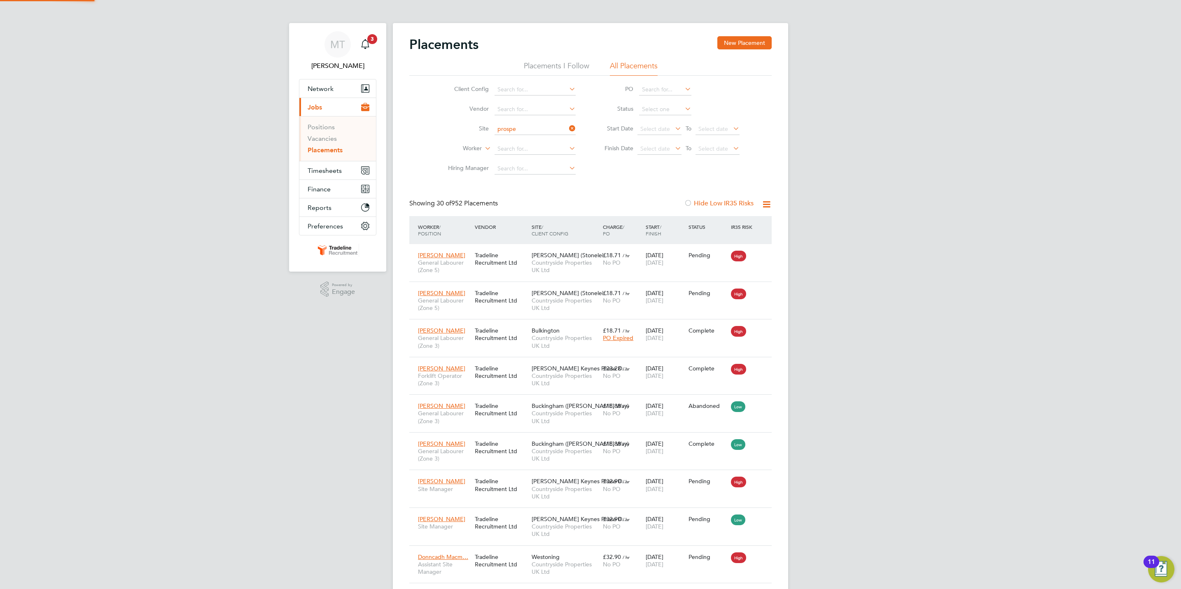
click at [533, 142] on li "[GEOGRAPHIC_DATA]" at bounding box center [536, 140] width 85 height 11
type input "[GEOGRAPHIC_DATA]"
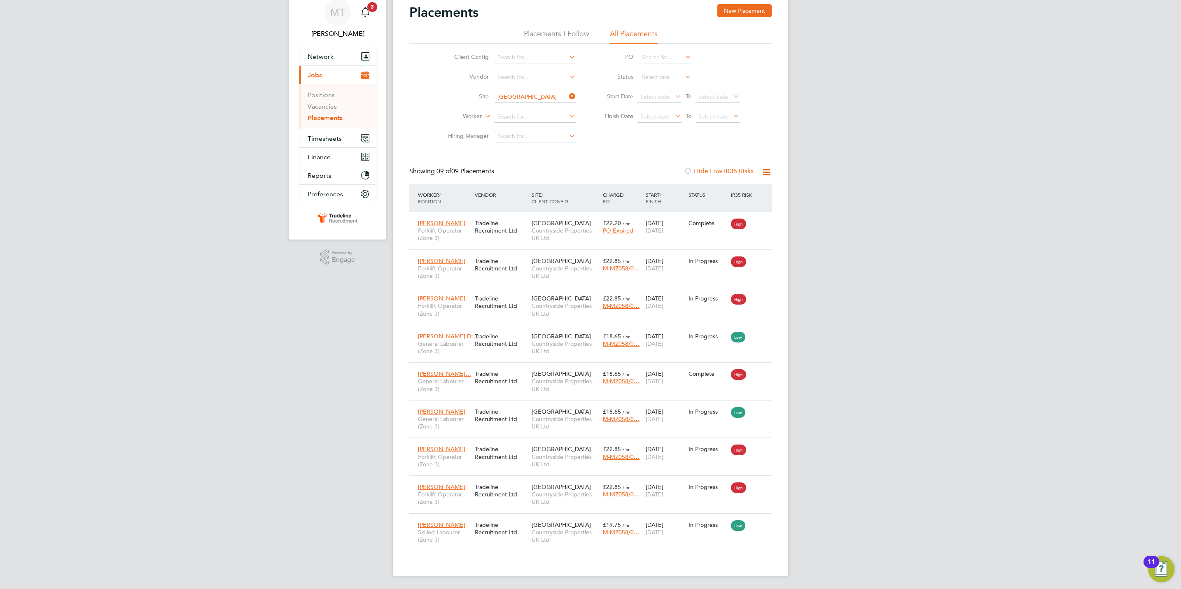
click at [567, 96] on icon at bounding box center [567, 97] width 0 height 12
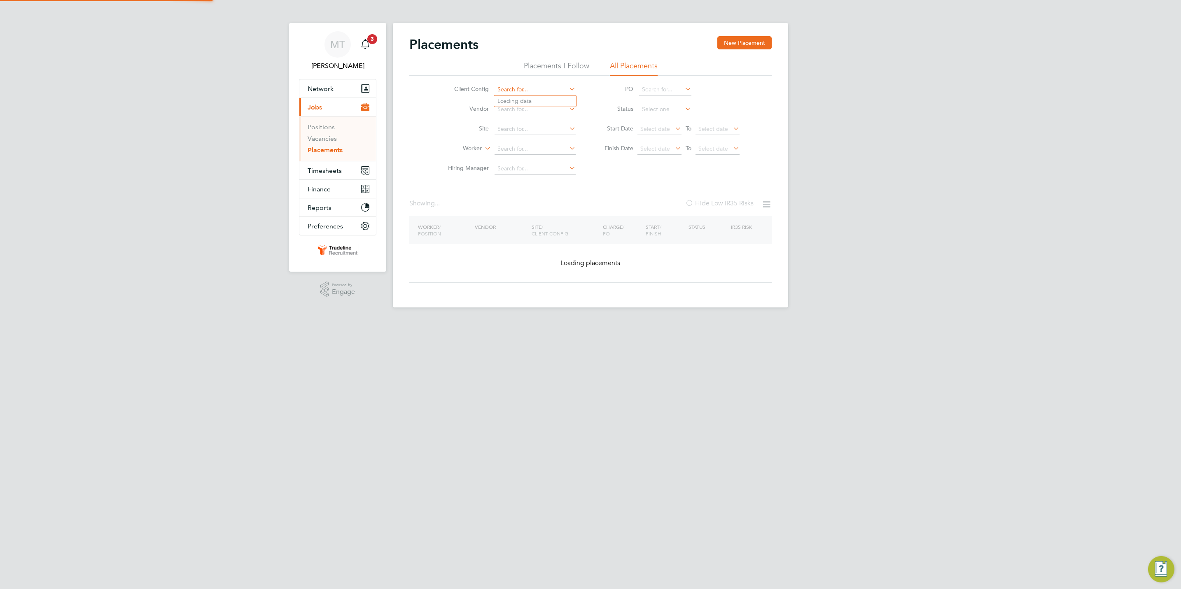
click at [523, 94] on input at bounding box center [535, 90] width 81 height 12
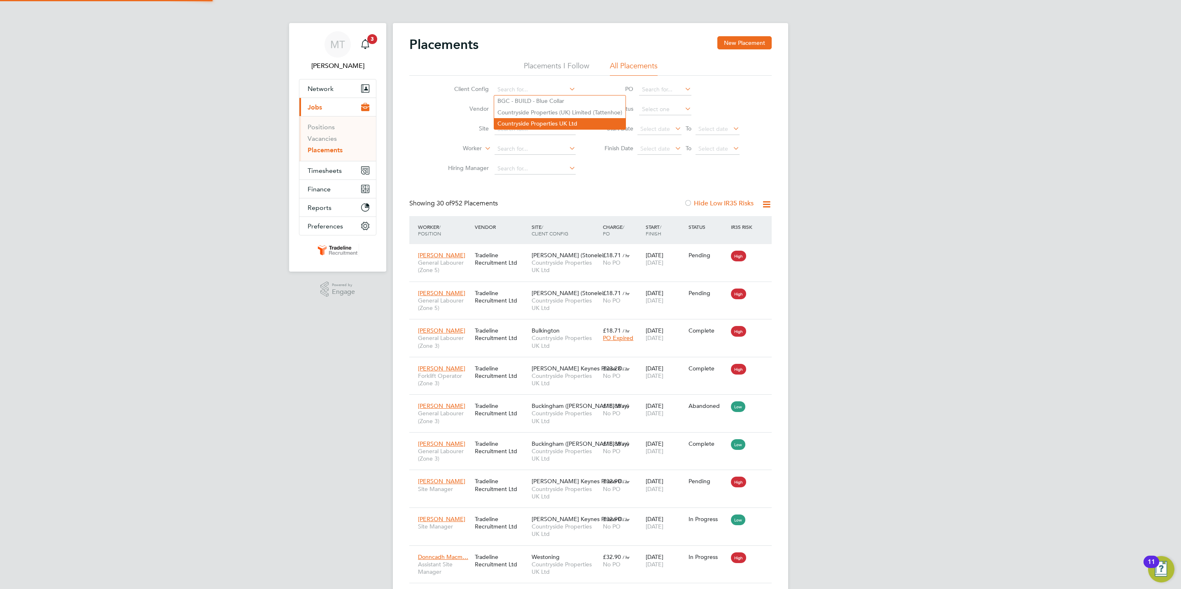
scroll to position [4, 4]
click at [532, 131] on input at bounding box center [535, 130] width 81 height 12
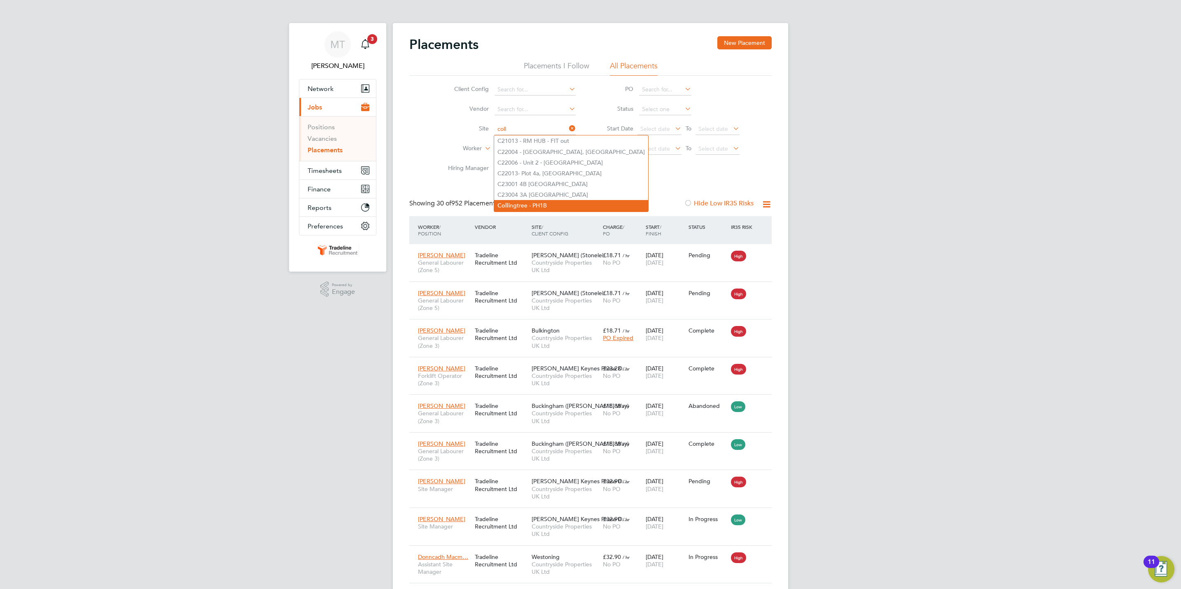
click at [549, 201] on li "Coll ingtree - PH1B" at bounding box center [571, 205] width 154 height 11
type input "Collingtree - PH1B"
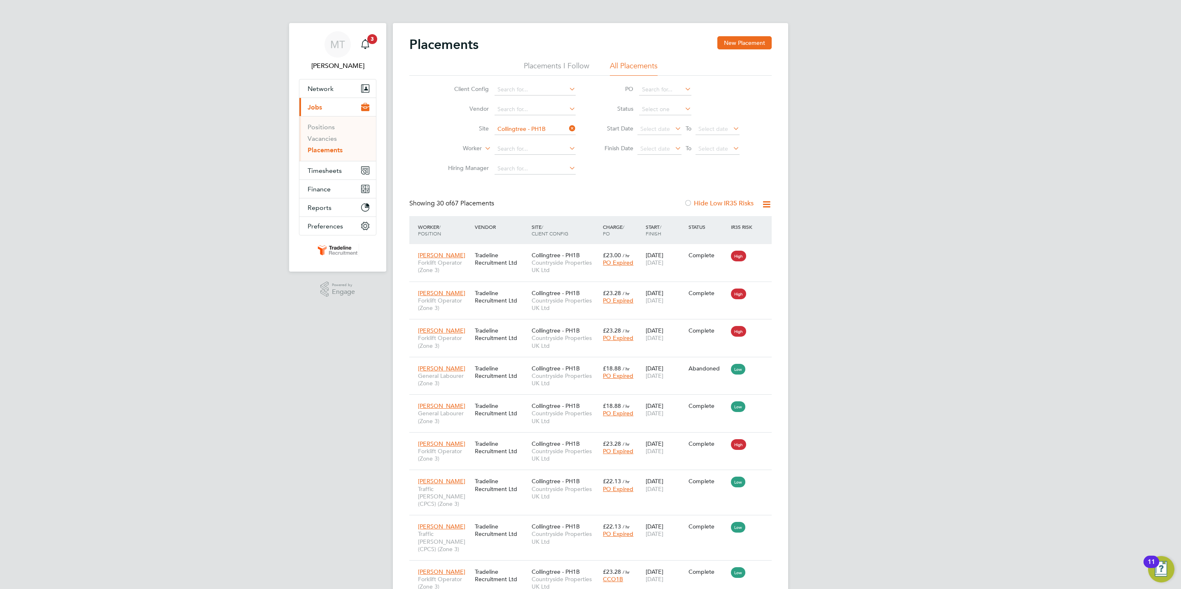
click at [730, 201] on label "Hide Low IR35 Risks" at bounding box center [719, 203] width 70 height 8
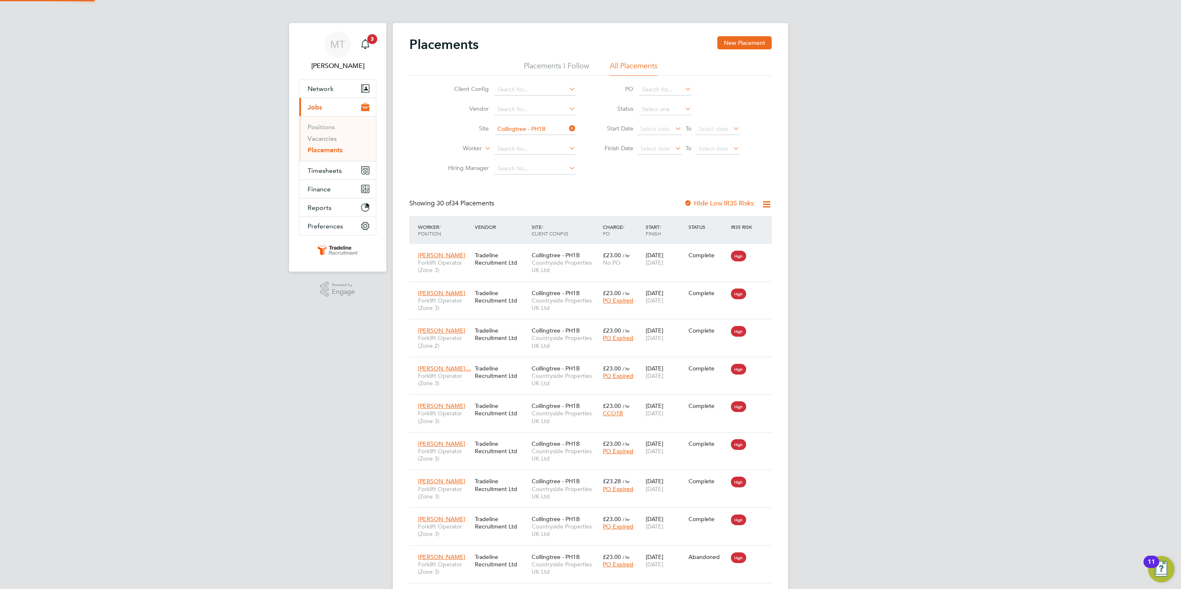
click at [727, 204] on label "Hide Low IR35 Risks" at bounding box center [719, 203] width 70 height 8
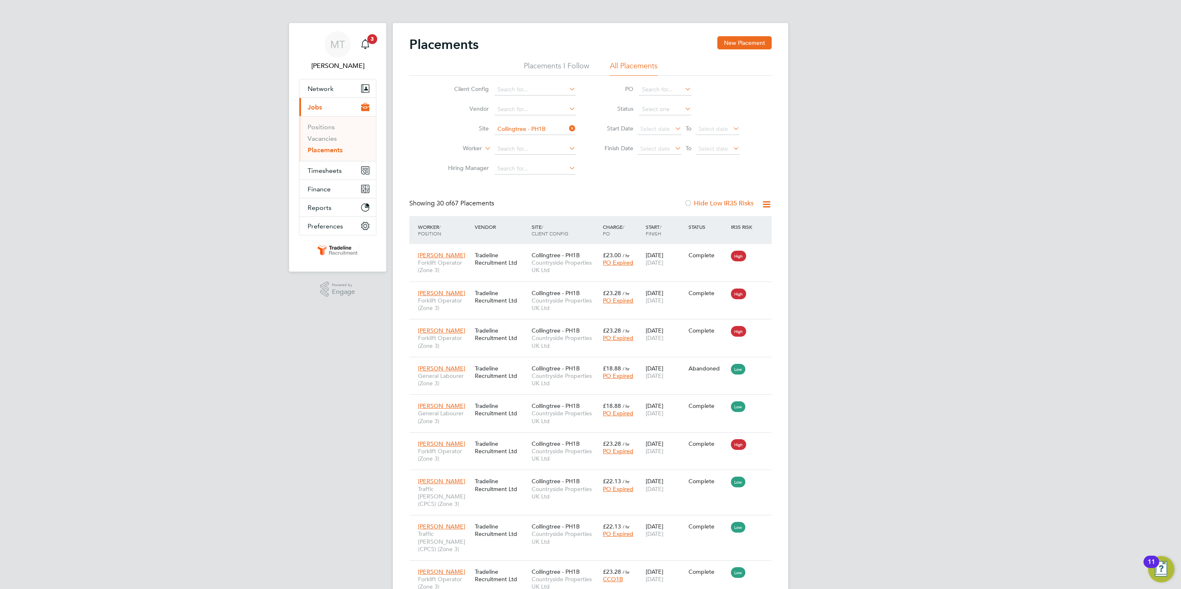
click at [765, 203] on icon at bounding box center [766, 204] width 10 height 10
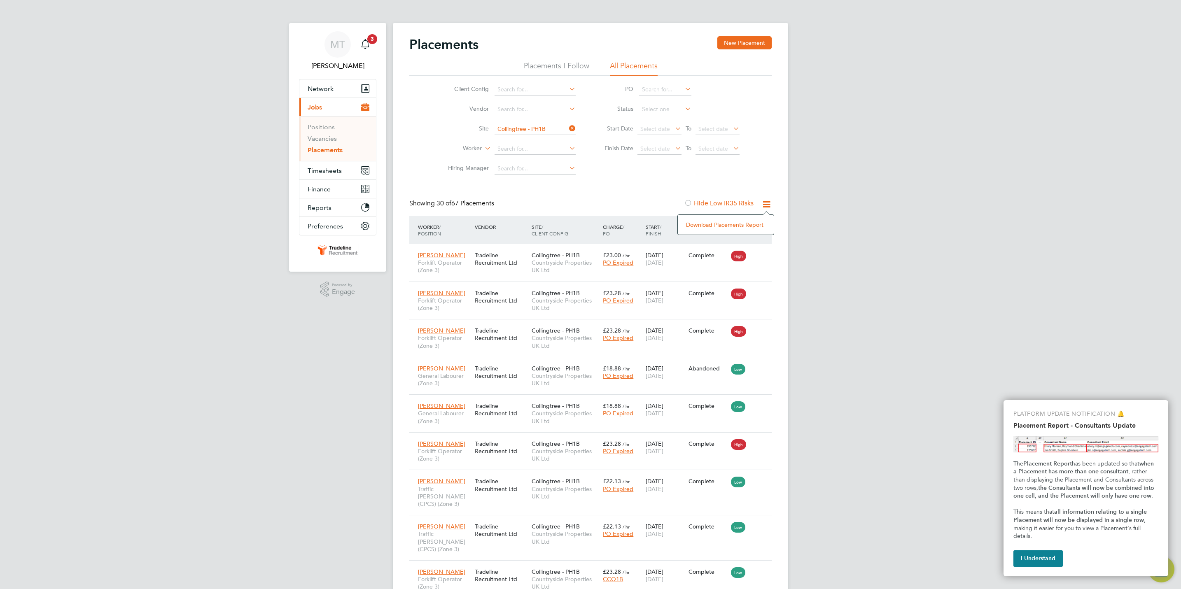
click at [567, 128] on icon at bounding box center [567, 129] width 0 height 12
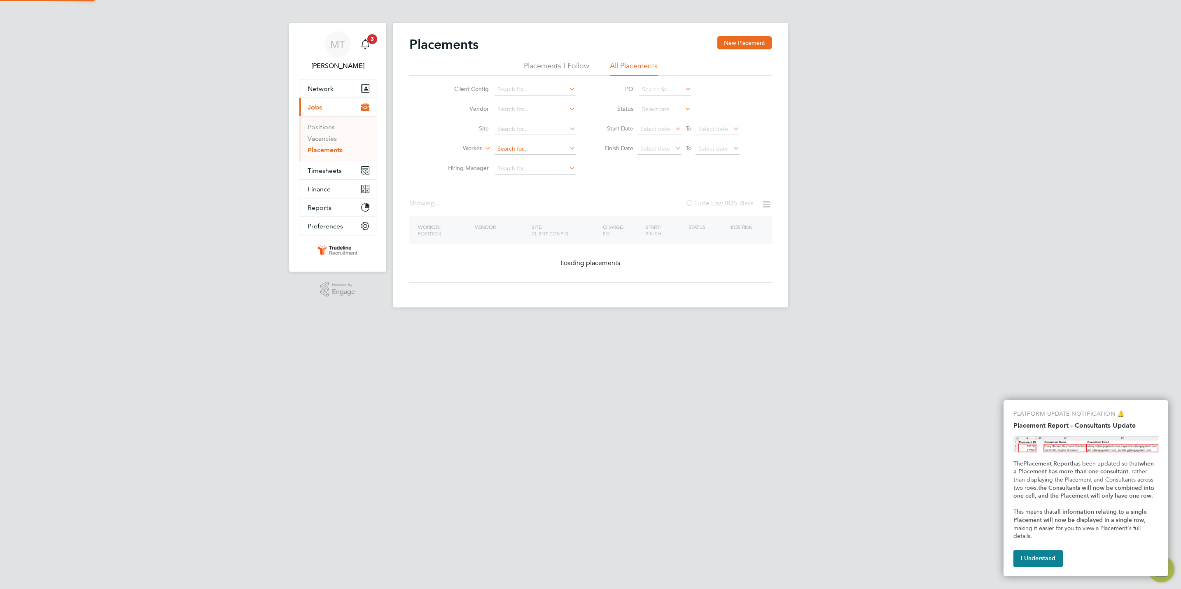
click at [524, 147] on input at bounding box center [535, 149] width 81 height 12
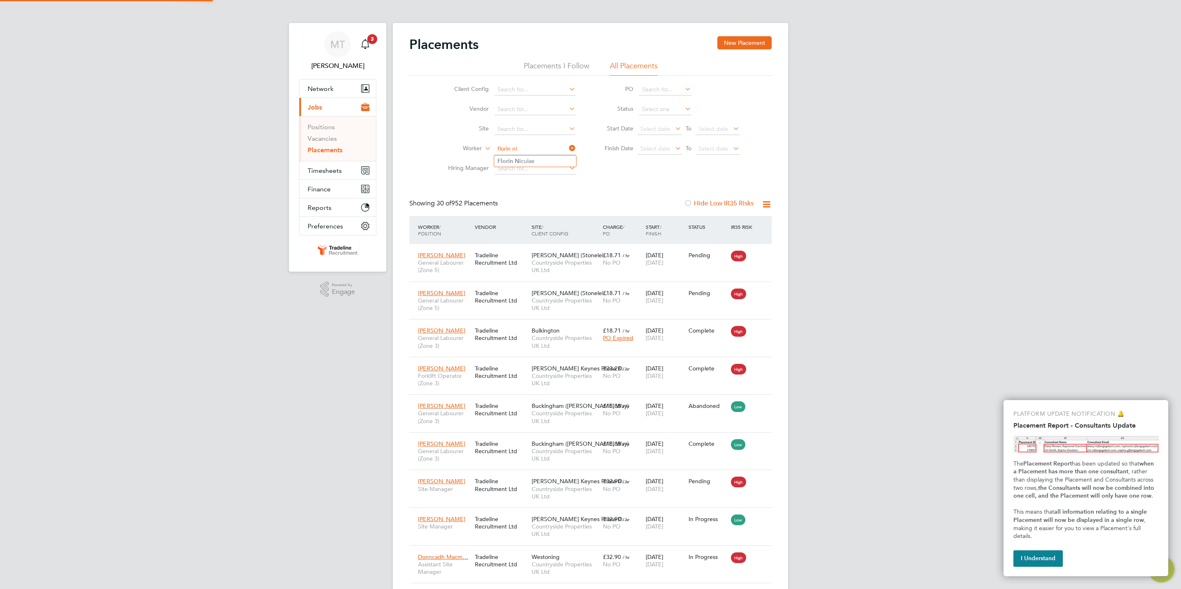
click at [532, 163] on li "Florin Ni culae" at bounding box center [535, 161] width 82 height 11
type input "[PERSON_NAME]"
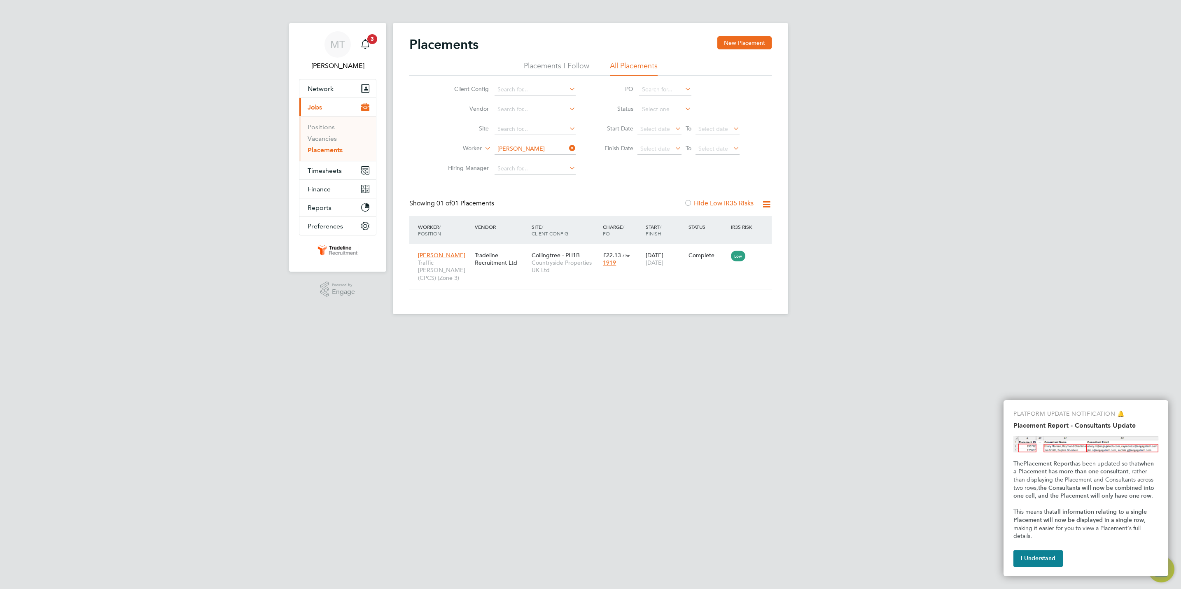
click at [950, 143] on div "MT [PERSON_NAME] Notifications 3 Applications: Network Team Members Businesses …" at bounding box center [590, 163] width 1181 height 327
click at [1047, 563] on button "I Understand" at bounding box center [1037, 559] width 49 height 16
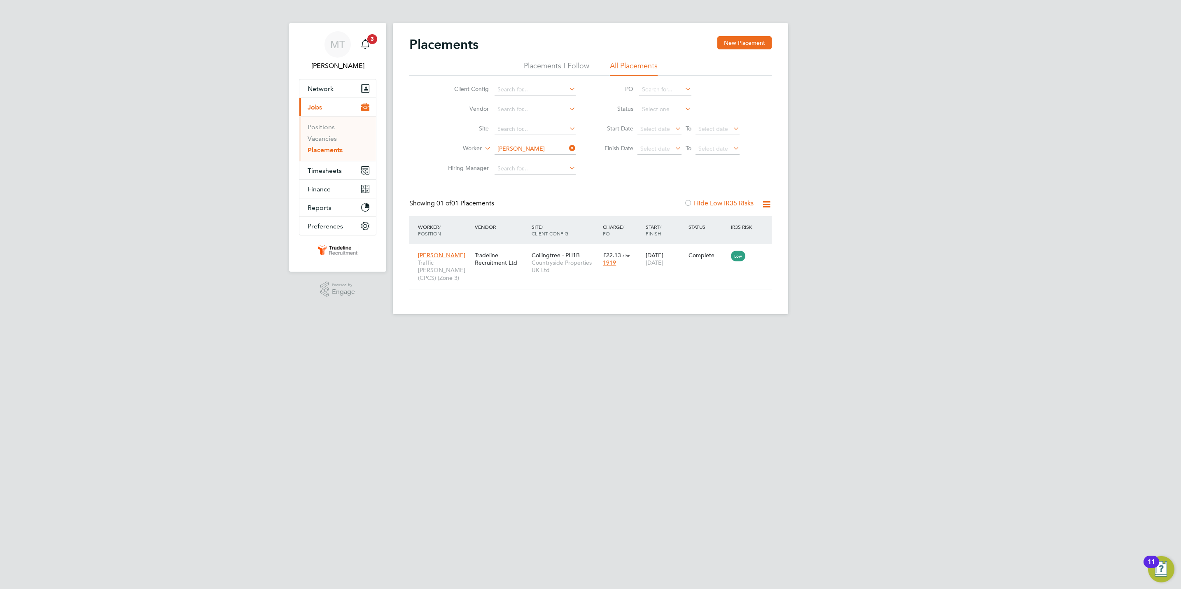
click at [849, 327] on html "MT [PERSON_NAME] Notifications 3 Applications: Network Team Members Businesses …" at bounding box center [590, 163] width 1181 height 327
